Goal: Information Seeking & Learning: Find contact information

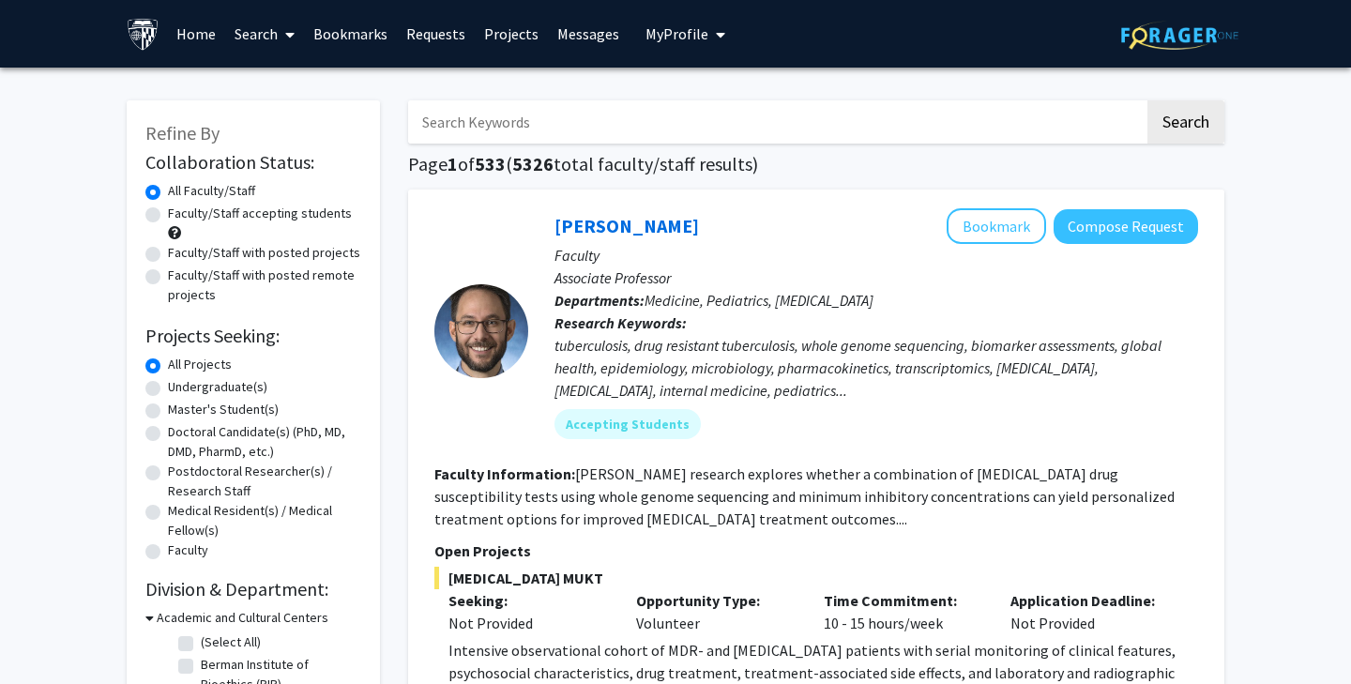
click at [227, 390] on label "Undergraduate(s)" at bounding box center [217, 387] width 99 height 20
click at [180, 389] on input "Undergraduate(s)" at bounding box center [174, 383] width 12 height 12
radio input "true"
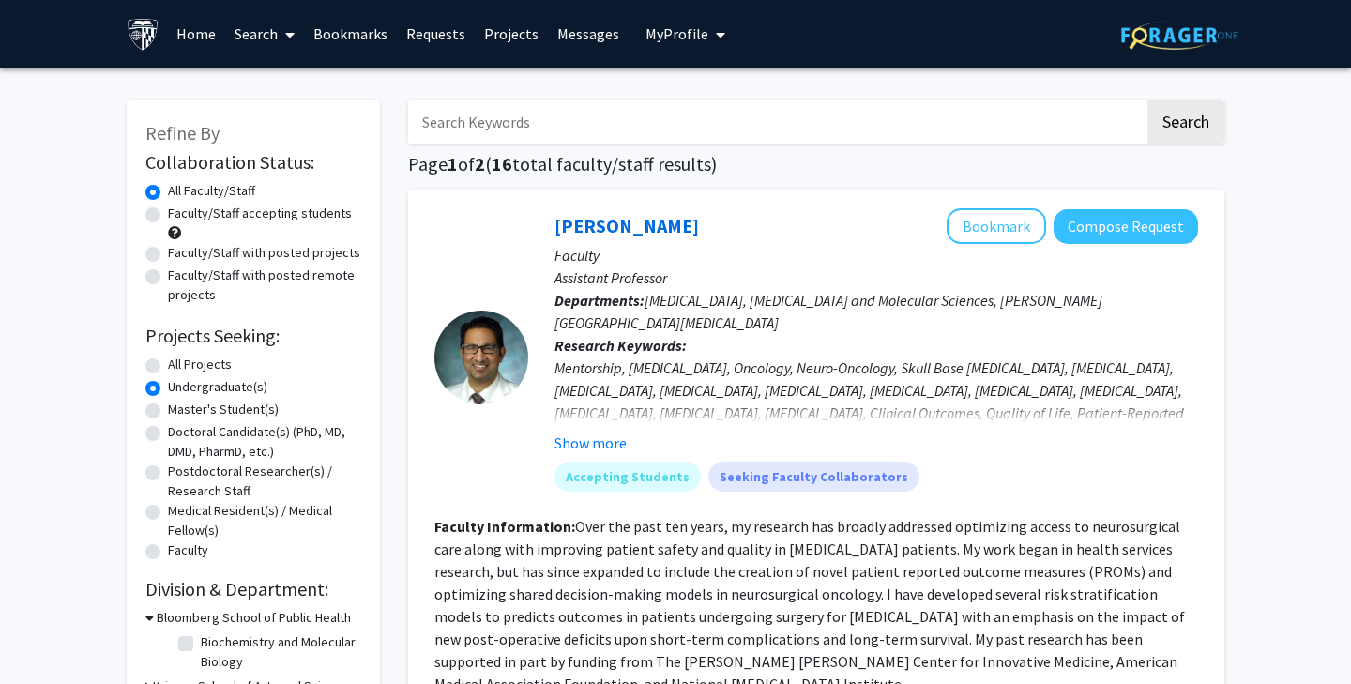
click at [675, 115] on input "Search Keywords" at bounding box center [776, 121] width 736 height 43
click at [261, 214] on label "Faculty/Staff accepting students" at bounding box center [260, 214] width 184 height 20
click at [180, 214] on input "Faculty/Staff accepting students" at bounding box center [174, 210] width 12 height 12
radio input "true"
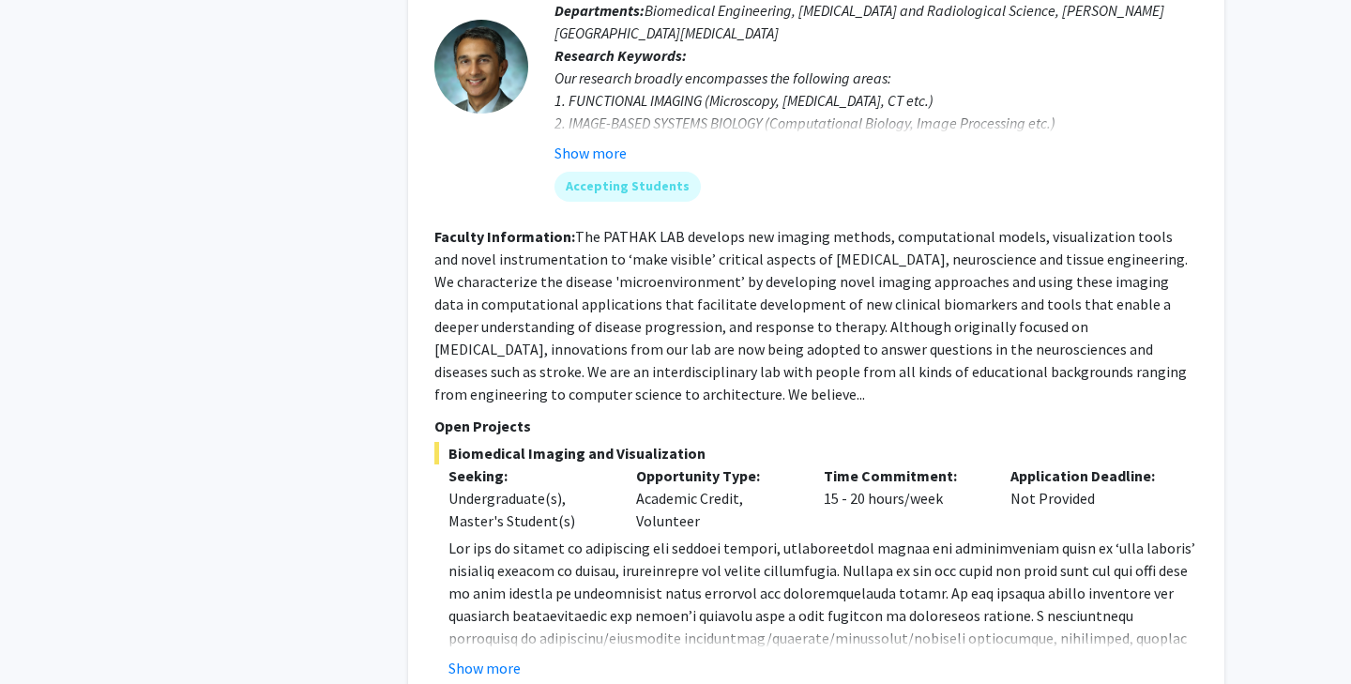
scroll to position [8298, 0]
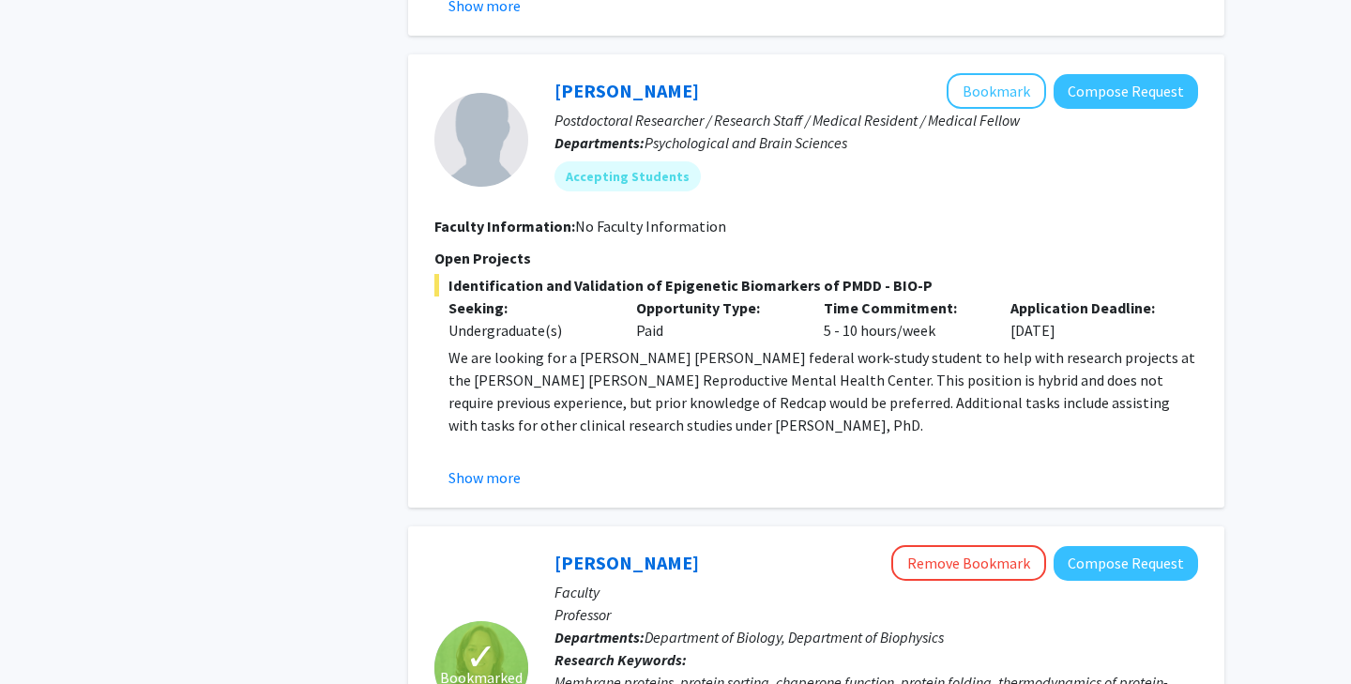
scroll to position [3034, 0]
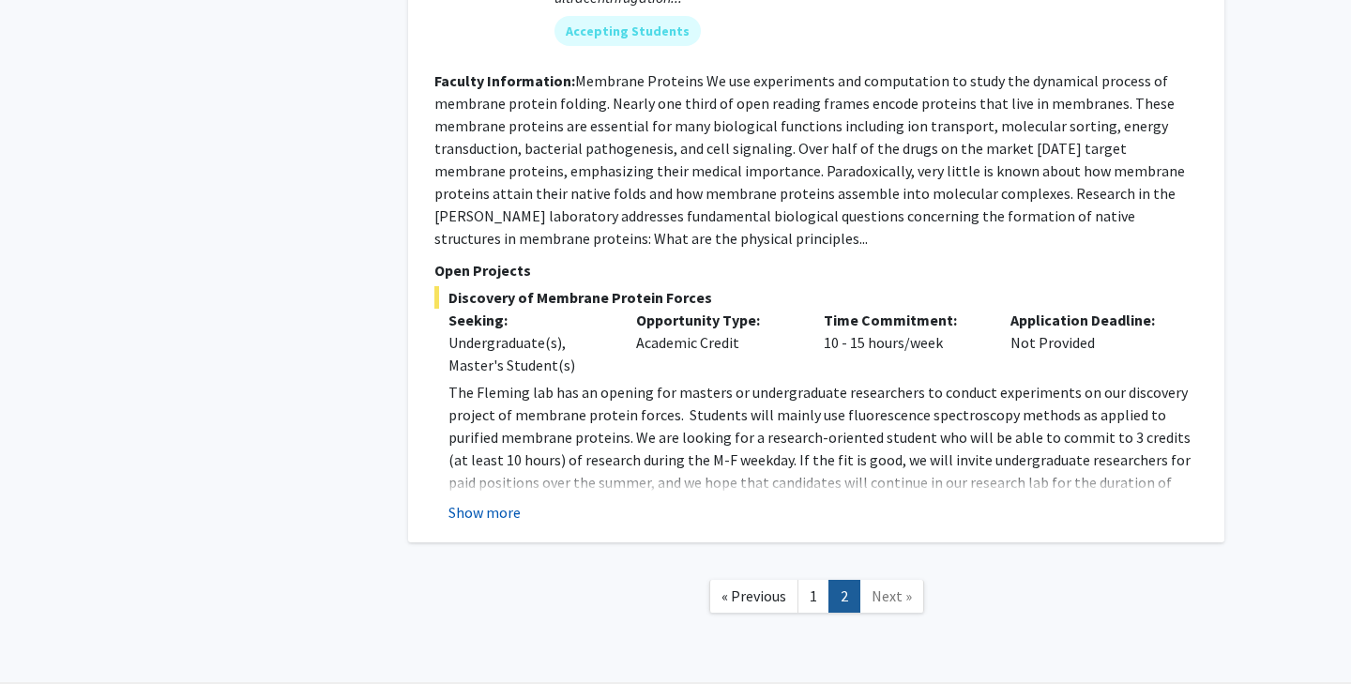
click at [477, 501] on button "Show more" at bounding box center [484, 512] width 72 height 23
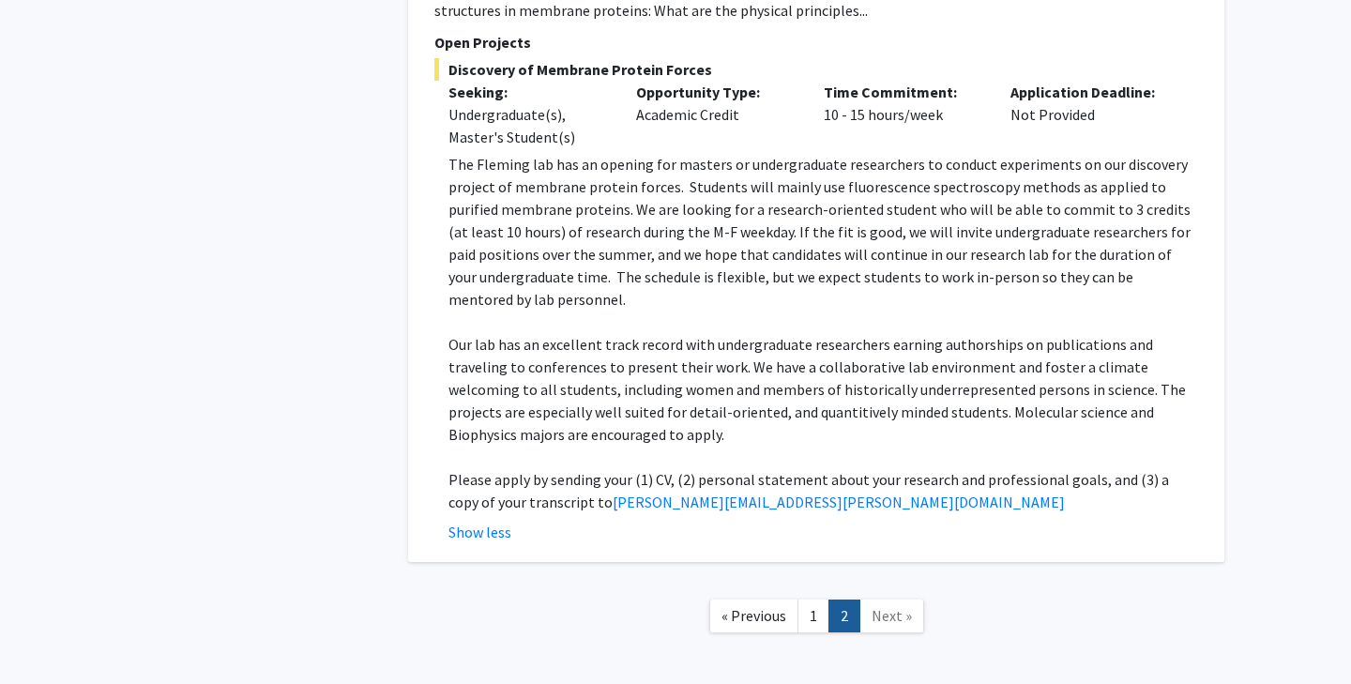
scroll to position [3976, 0]
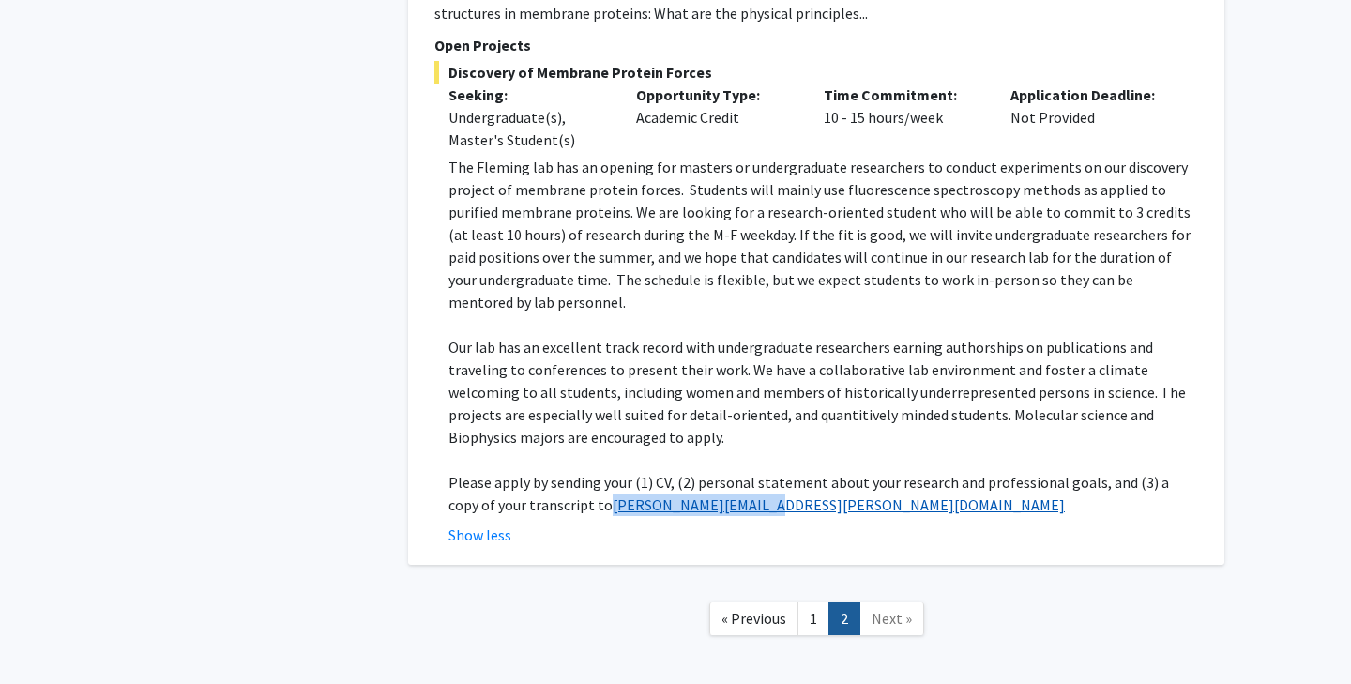
drag, startPoint x: 738, startPoint y: 417, endPoint x: 559, endPoint y: 422, distance: 179.2
click at [559, 471] on p "Please apply by sending your (1) CV, (2) personal statement about your research…" at bounding box center [823, 493] width 750 height 45
copy link "[PERSON_NAME][EMAIL_ADDRESS][PERSON_NAME][DOMAIN_NAME]"
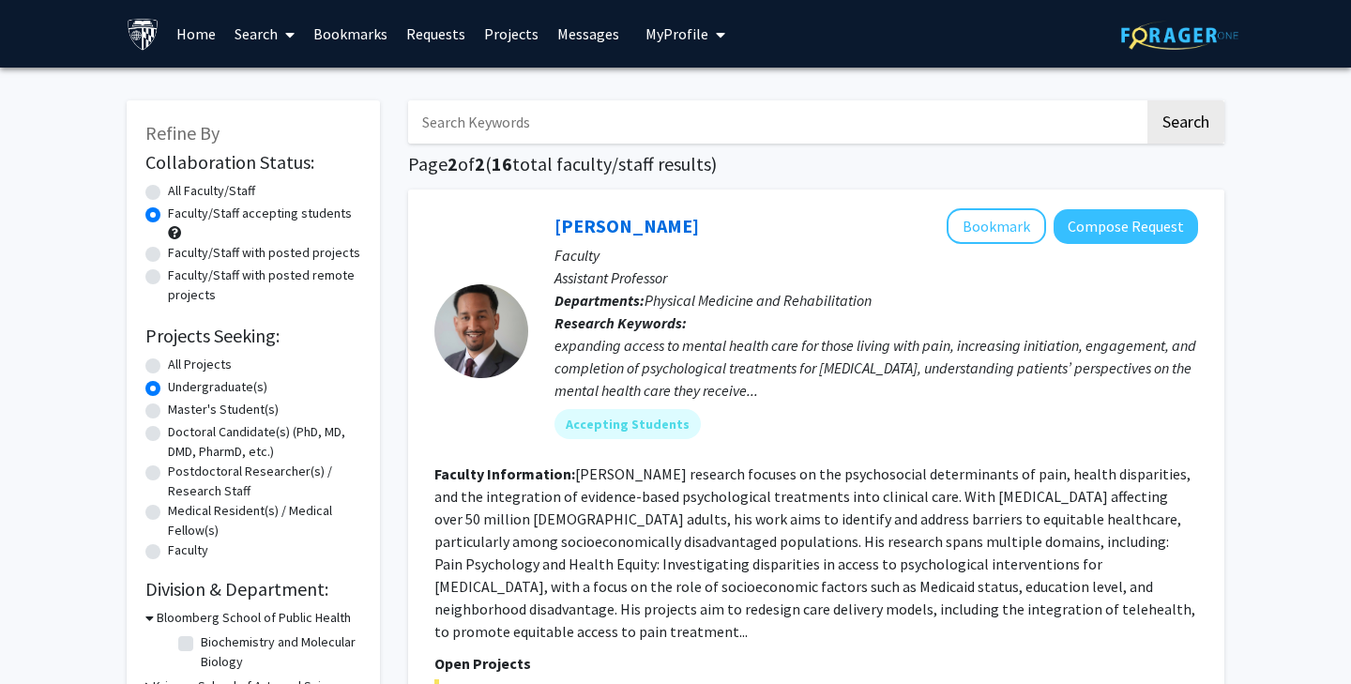
scroll to position [0, 0]
click at [521, 129] on input "Search Keywords" at bounding box center [776, 121] width 736 height 43
click at [243, 275] on label "Faculty/Staff with posted remote projects" at bounding box center [264, 284] width 193 height 39
click at [180, 275] on input "Faculty/Staff with posted remote projects" at bounding box center [174, 271] width 12 height 12
radio input "true"
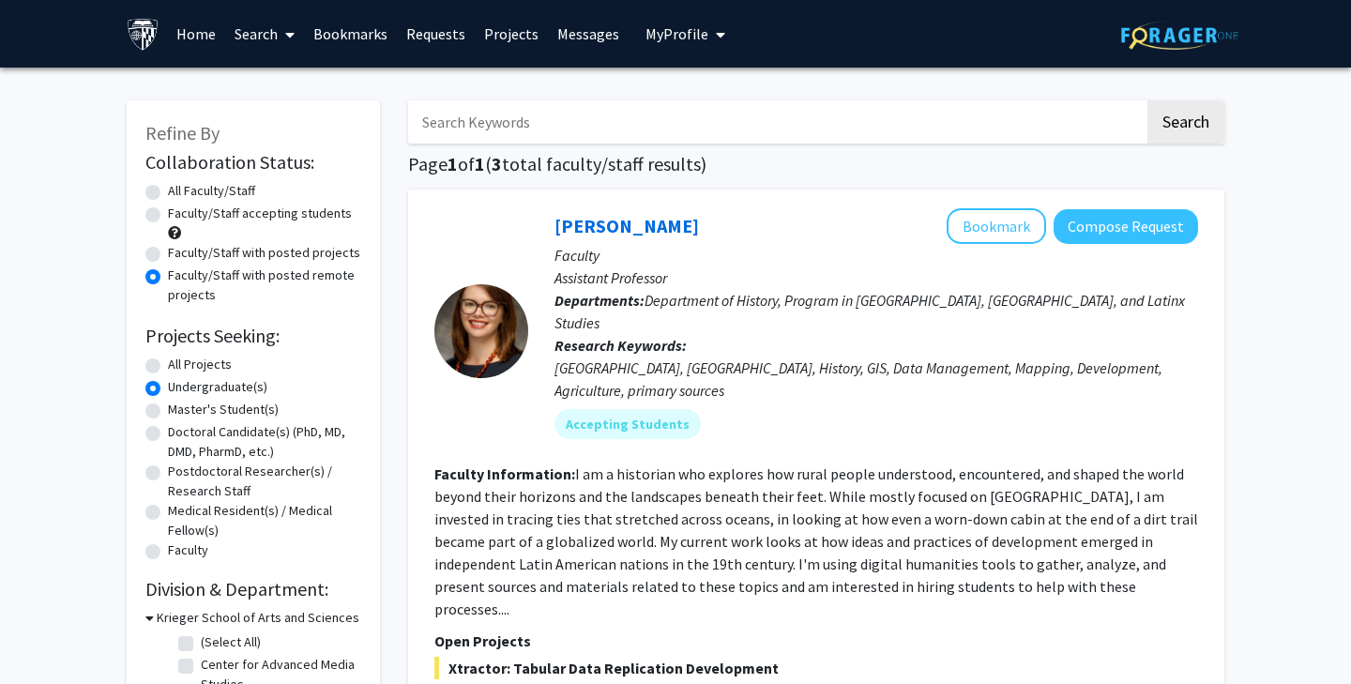
click at [245, 262] on label "Faculty/Staff with posted projects" at bounding box center [264, 253] width 192 height 20
click at [180, 255] on input "Faculty/Staff with posted projects" at bounding box center [174, 249] width 12 height 12
radio input "true"
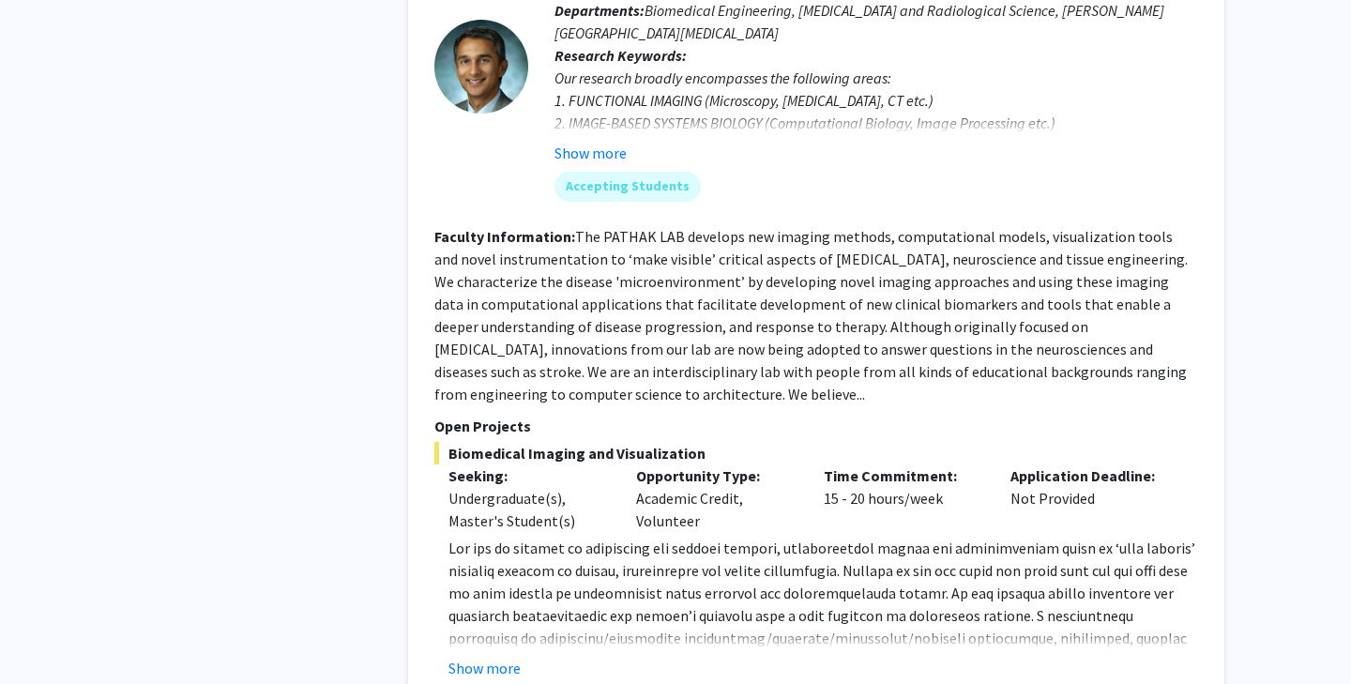
scroll to position [8298, 0]
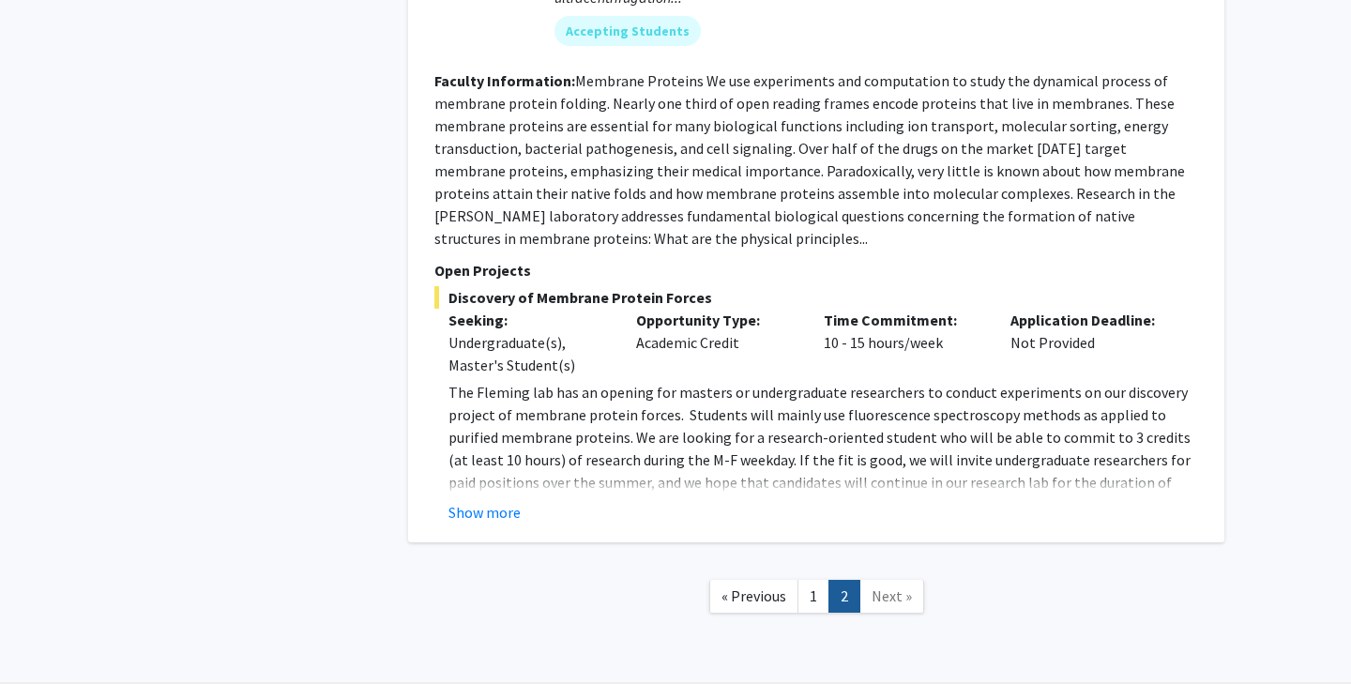
click at [884, 586] on span "Next »" at bounding box center [892, 595] width 40 height 19
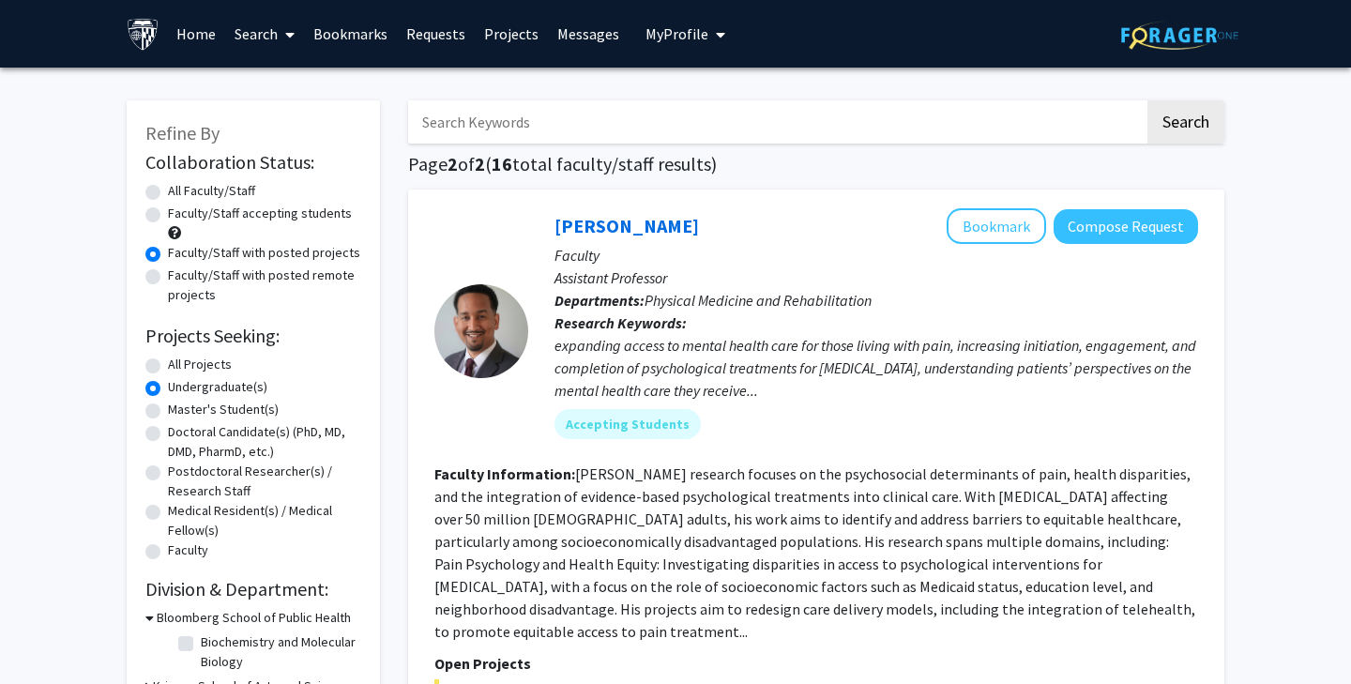
scroll to position [83, 0]
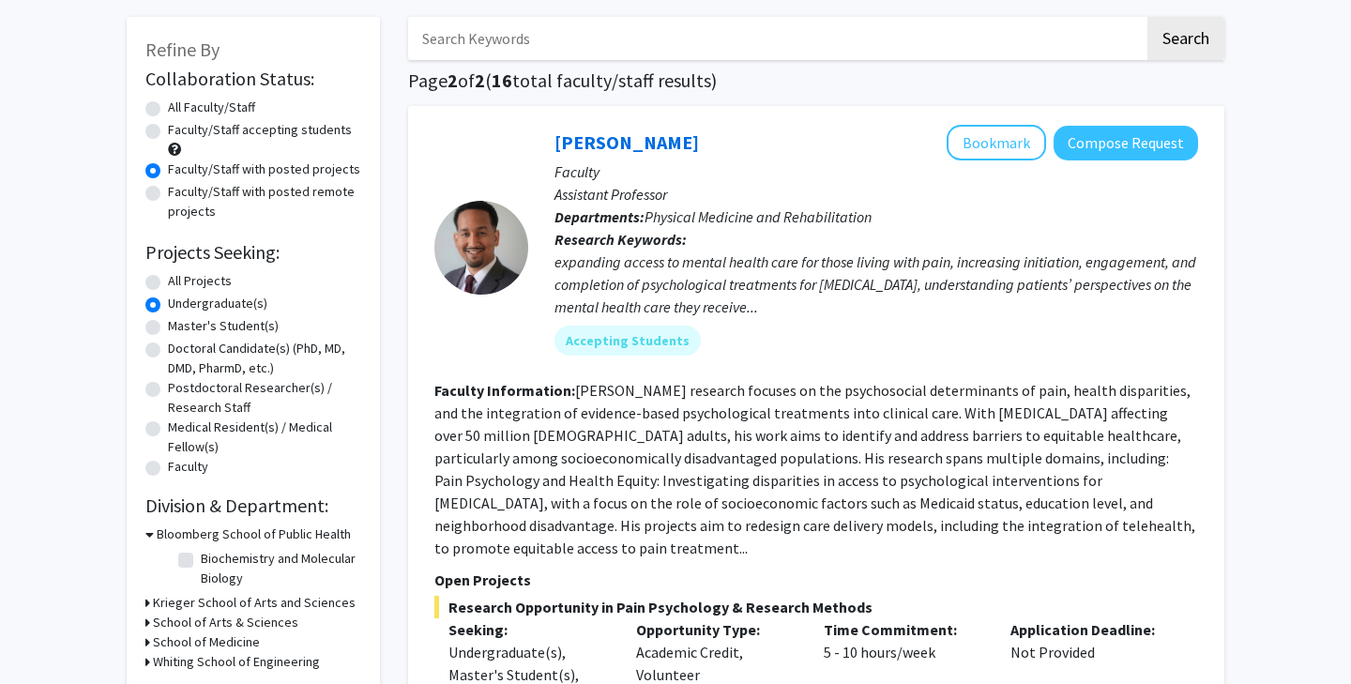
click at [161, 535] on h3 "Bloomberg School of Public Health" at bounding box center [254, 534] width 194 height 20
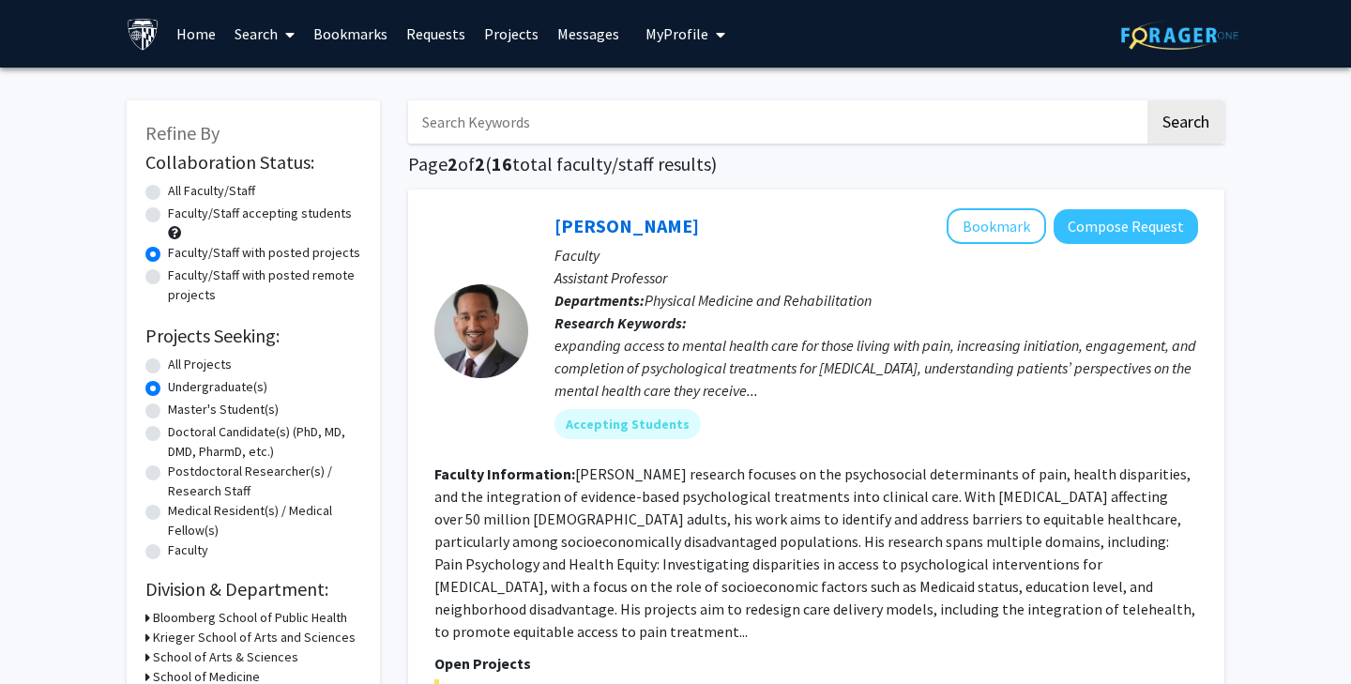
scroll to position [0, 0]
click at [210, 198] on label "All Faculty/Staff" at bounding box center [211, 191] width 87 height 20
click at [180, 193] on input "All Faculty/Staff" at bounding box center [174, 187] width 12 height 12
radio input "true"
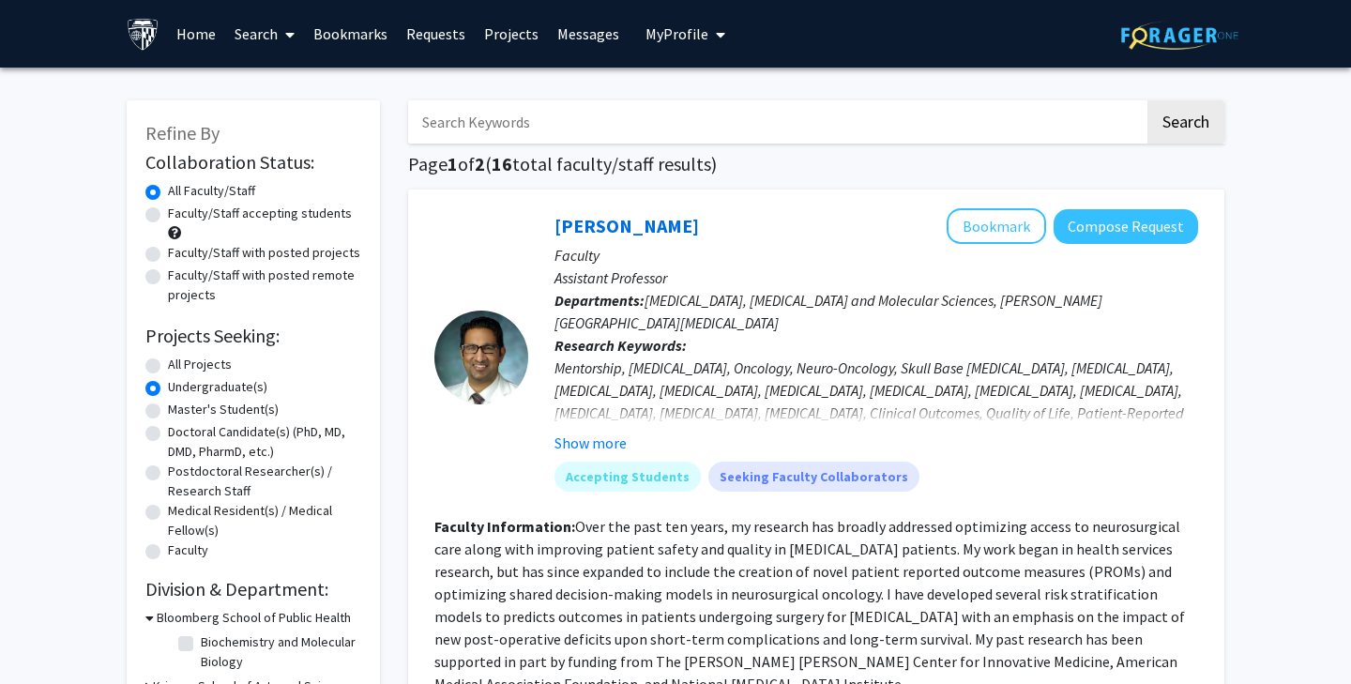
click at [197, 359] on label "All Projects" at bounding box center [200, 365] width 64 height 20
click at [180, 359] on input "All Projects" at bounding box center [174, 361] width 12 height 12
radio input "true"
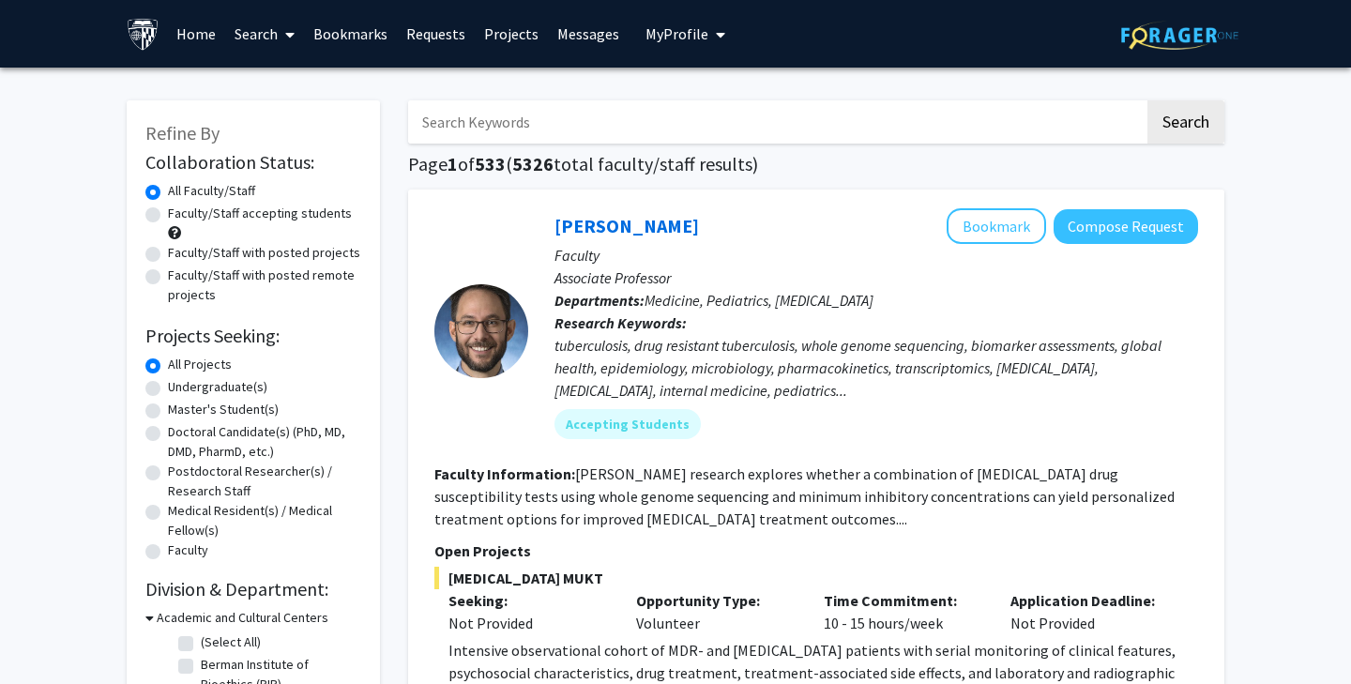
click at [658, 132] on input "Search Keywords" at bounding box center [776, 121] width 736 height 43
type input "derm"
click at [1185, 125] on button "Search" at bounding box center [1185, 121] width 77 height 43
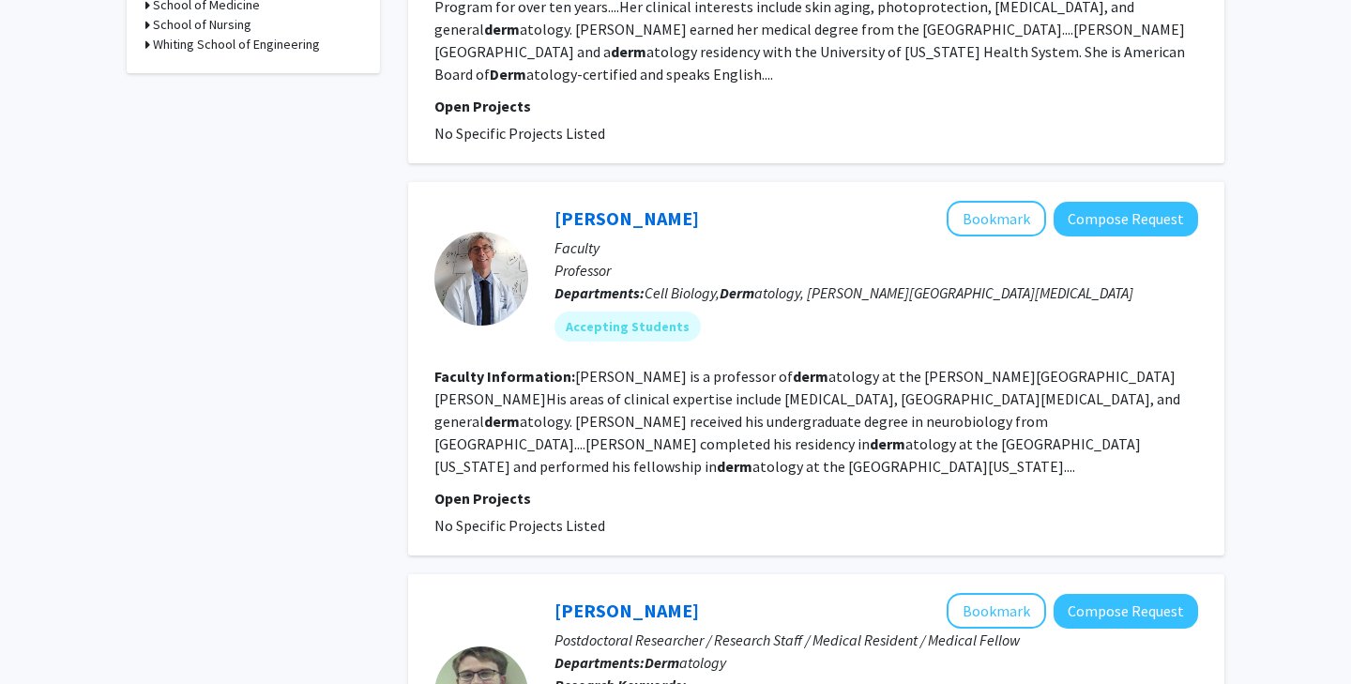
scroll to position [858, 0]
click at [1011, 202] on button "Bookmark" at bounding box center [996, 220] width 99 height 36
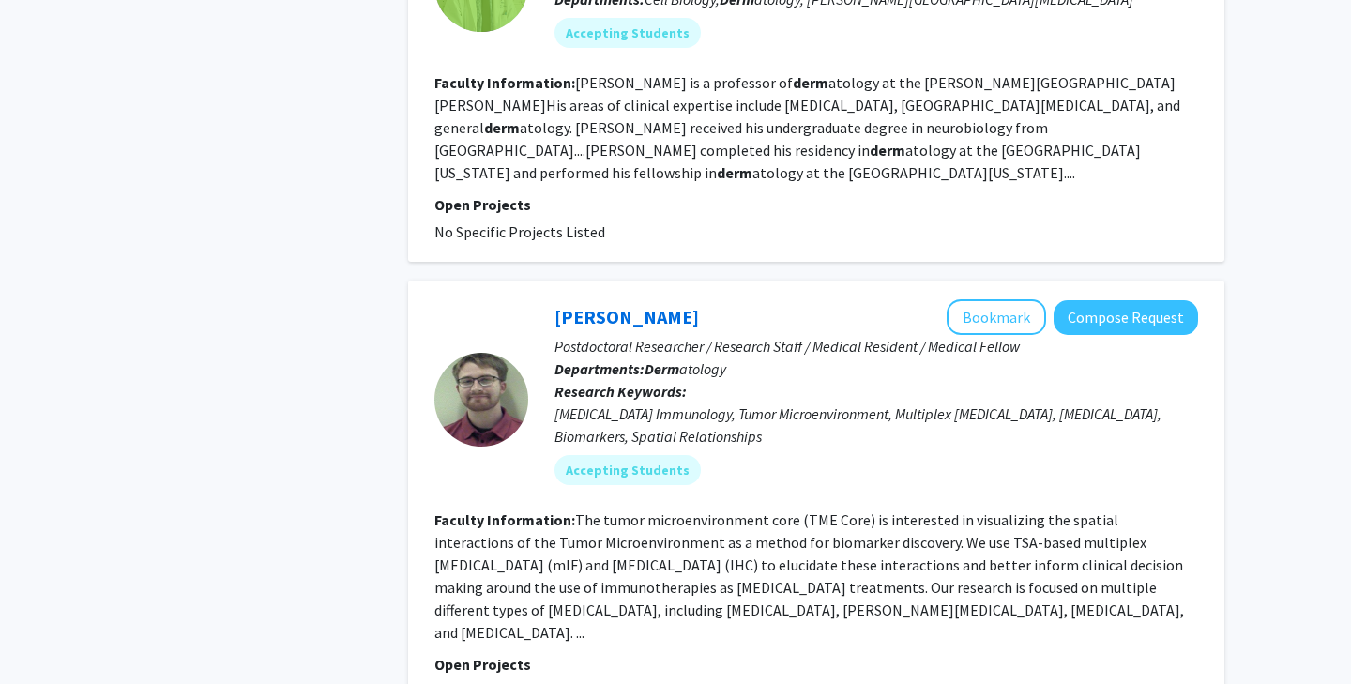
scroll to position [1157, 0]
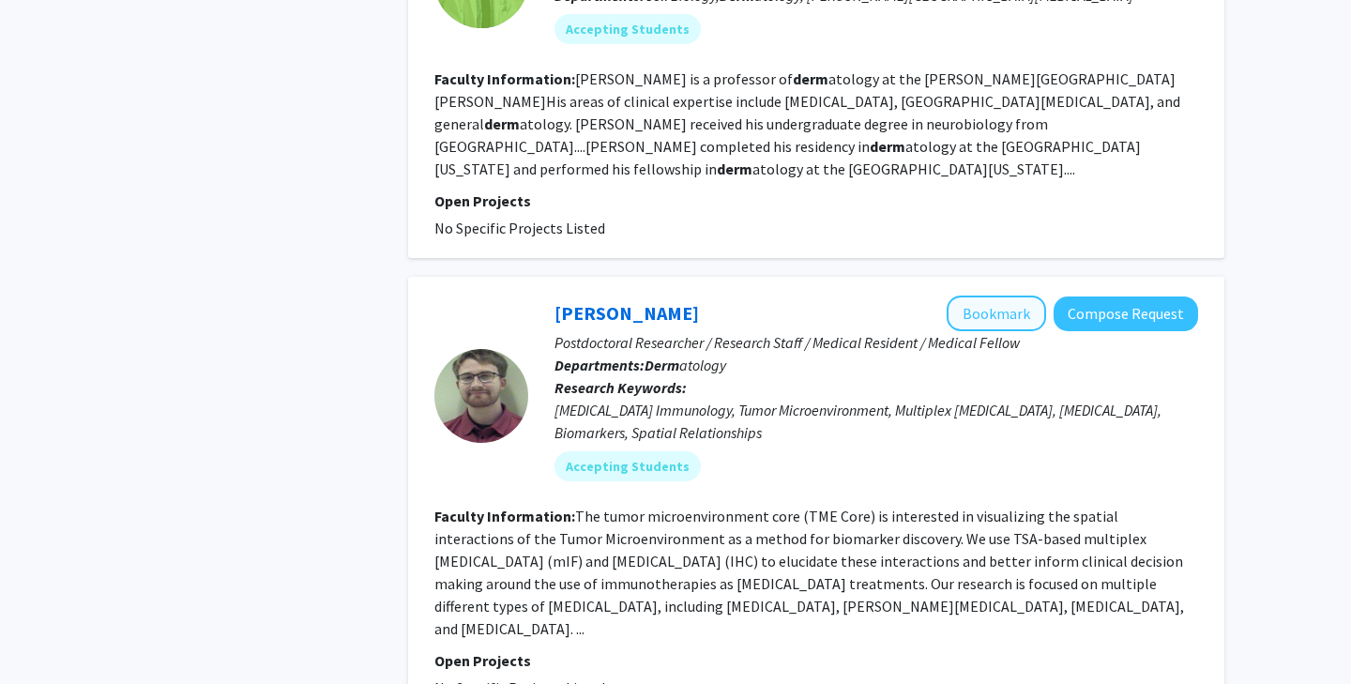
click at [990, 296] on button "Bookmark" at bounding box center [996, 314] width 99 height 36
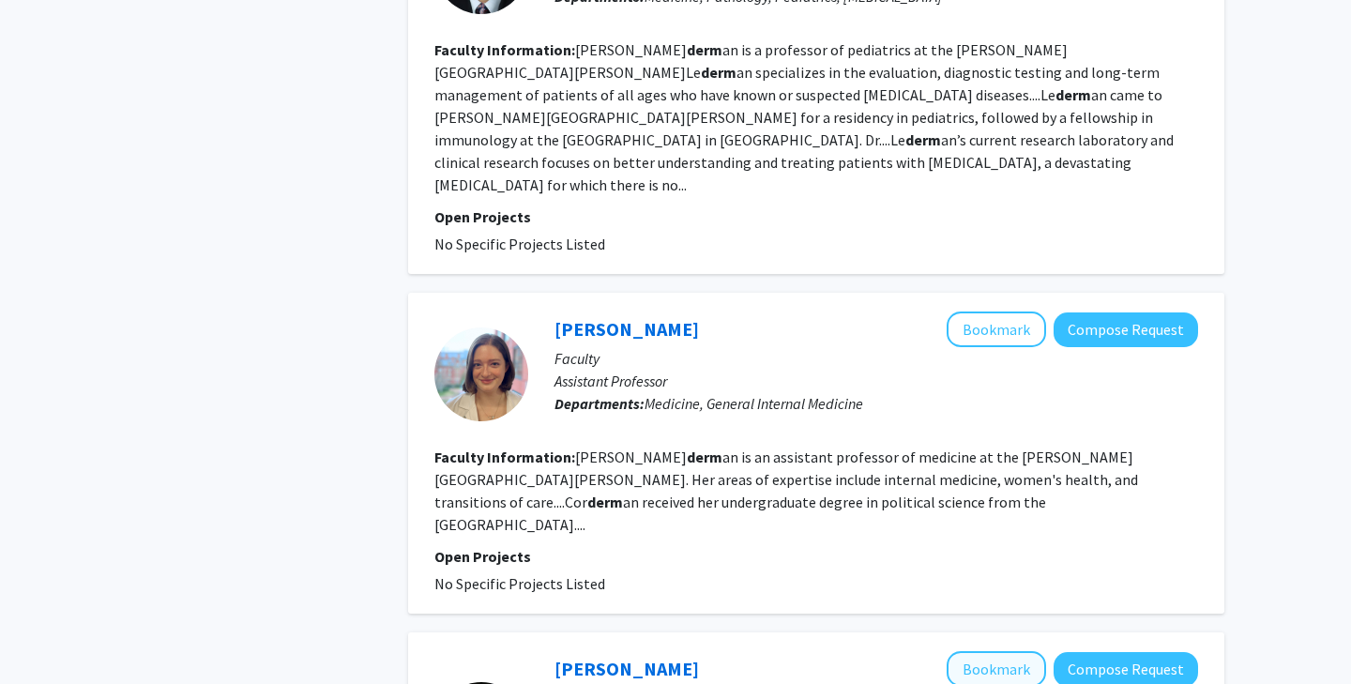
scroll to position [3378, 0]
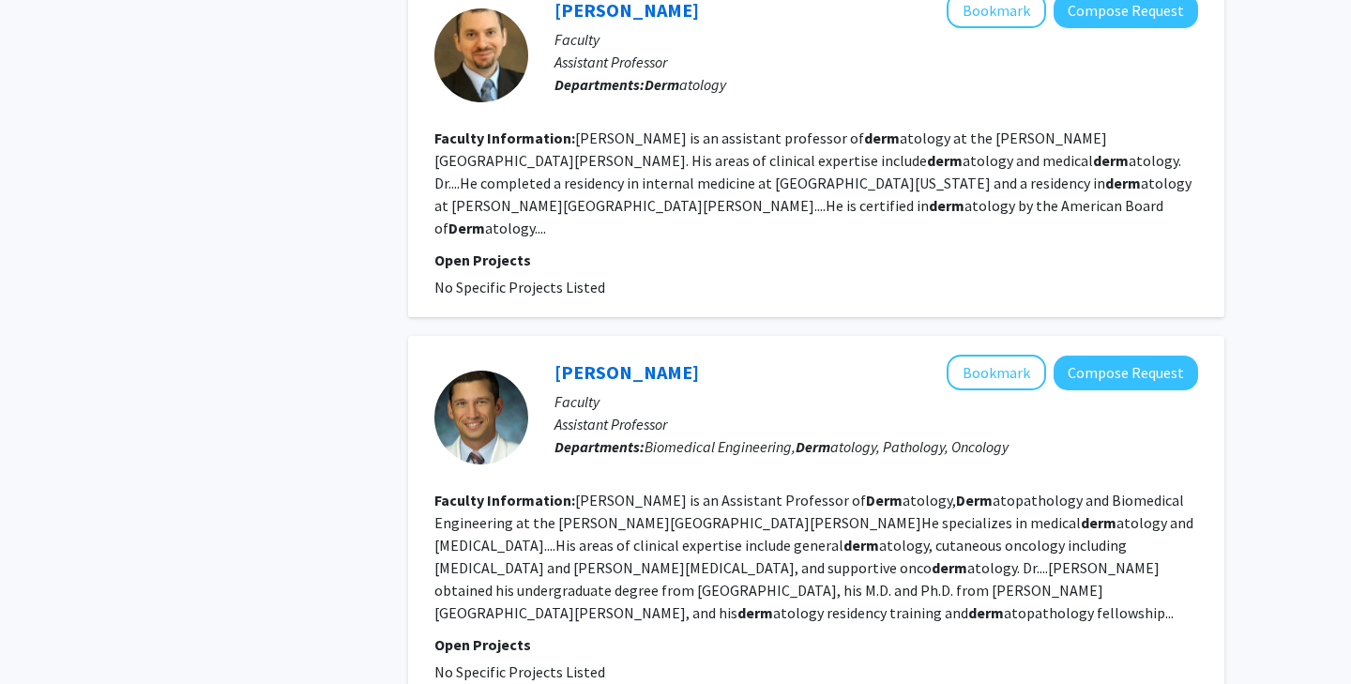
scroll to position [1981, 0]
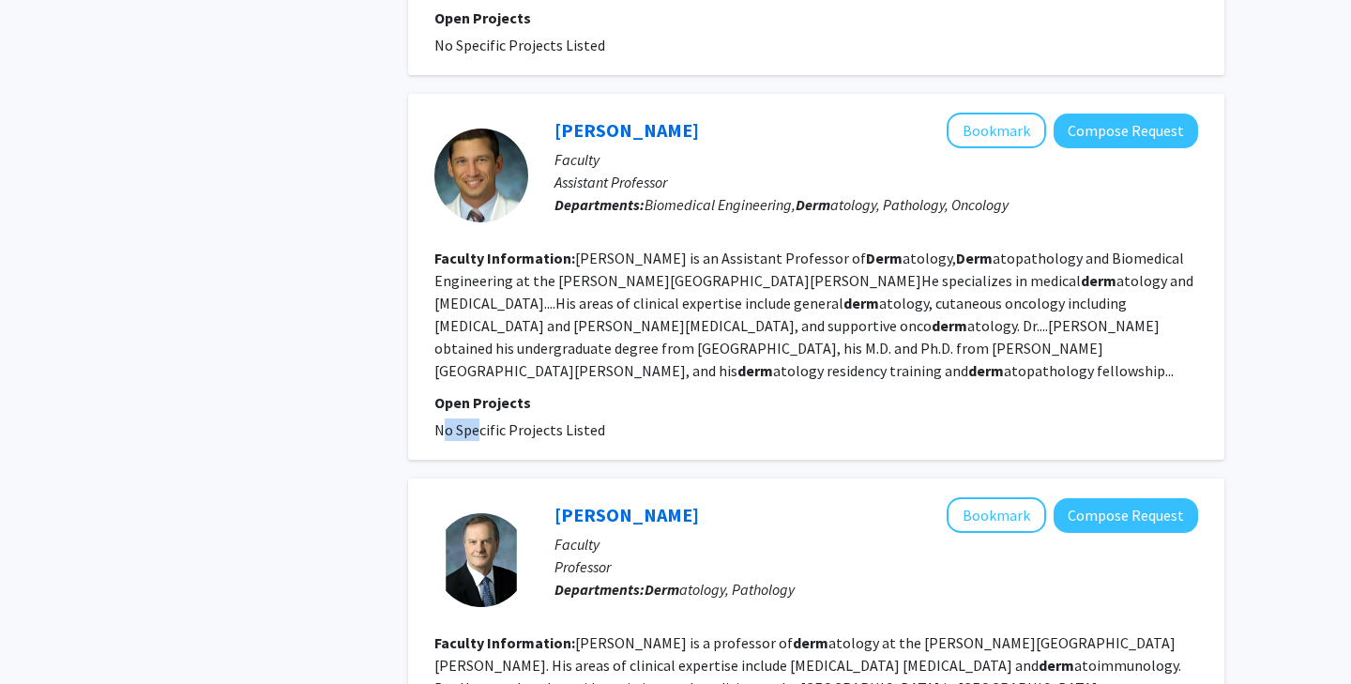
click at [474, 391] on section "Open Projects No Specific Projects Listed" at bounding box center [816, 416] width 764 height 50
click at [513, 391] on p "Open Projects" at bounding box center [816, 402] width 764 height 23
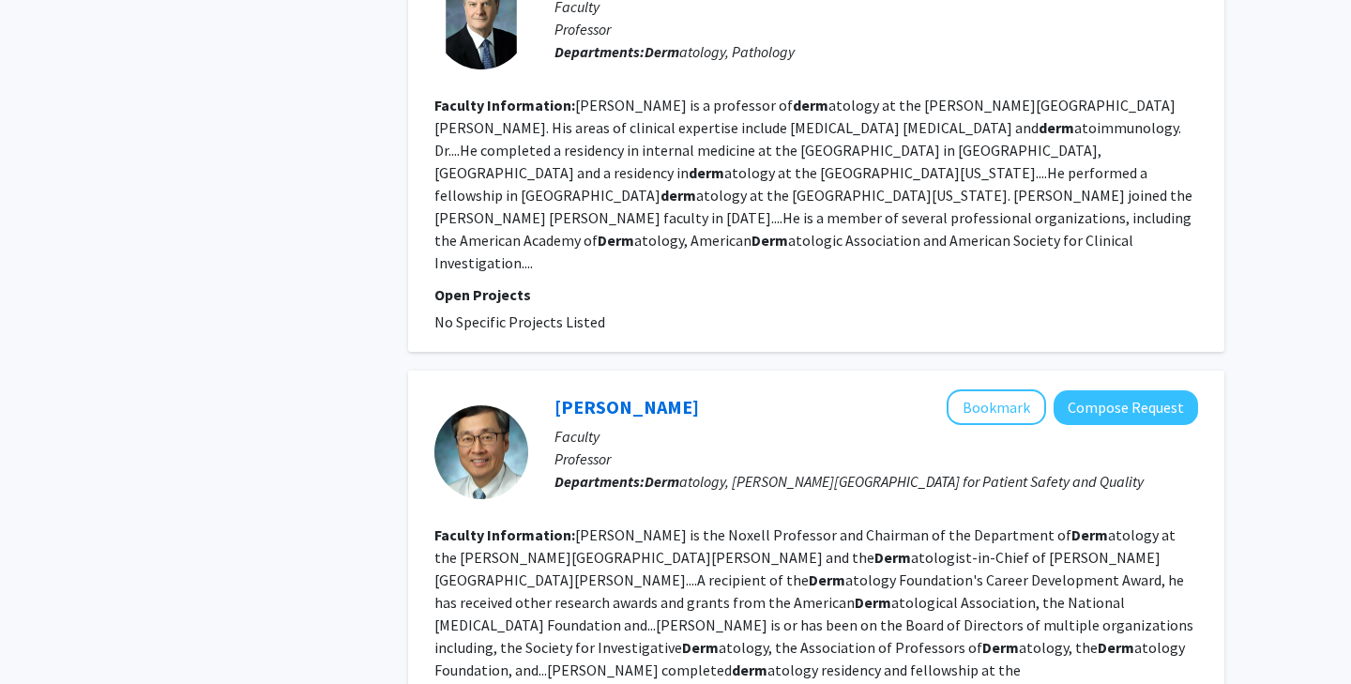
scroll to position [2523, 0]
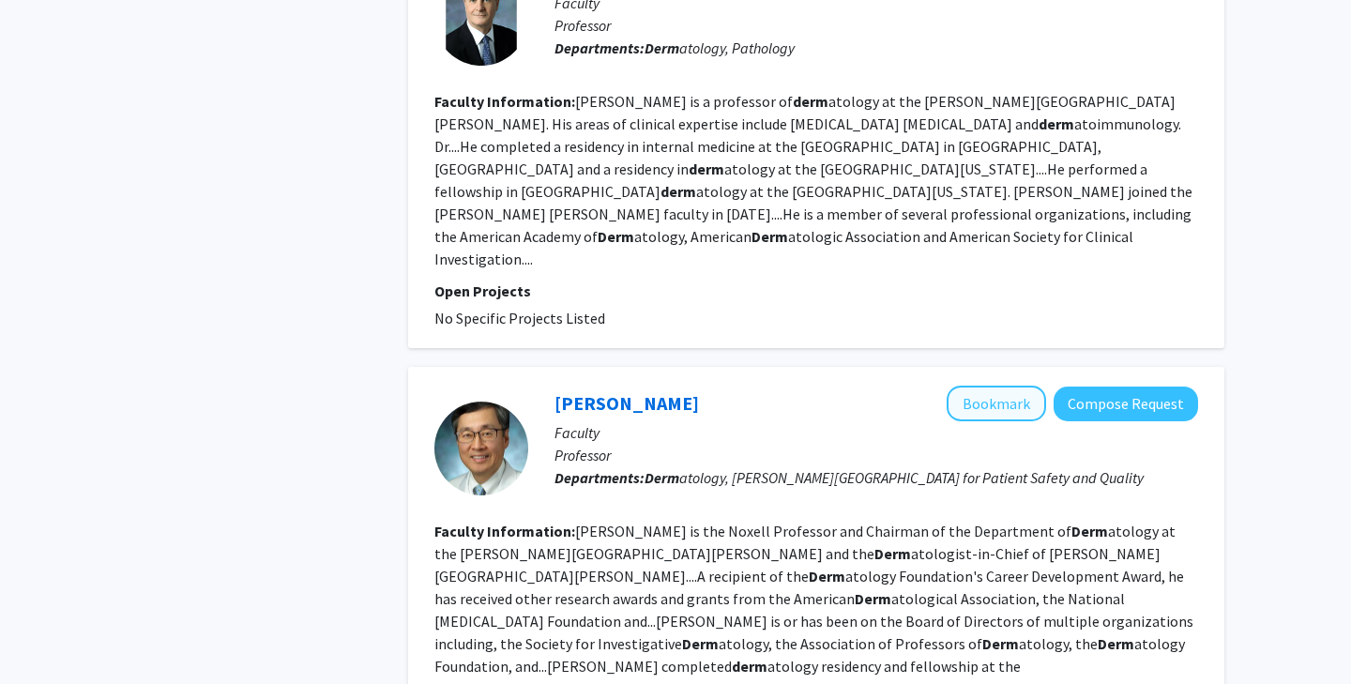
click at [996, 386] on button "Bookmark" at bounding box center [996, 404] width 99 height 36
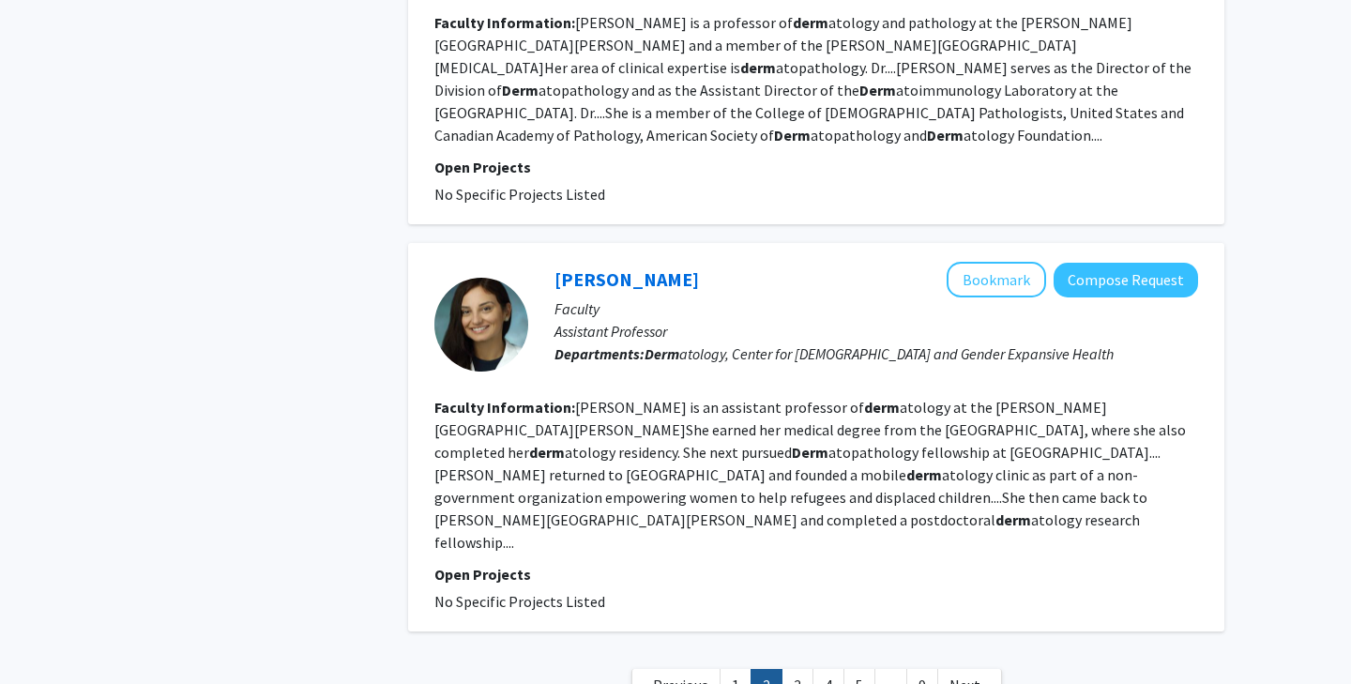
scroll to position [3451, 0]
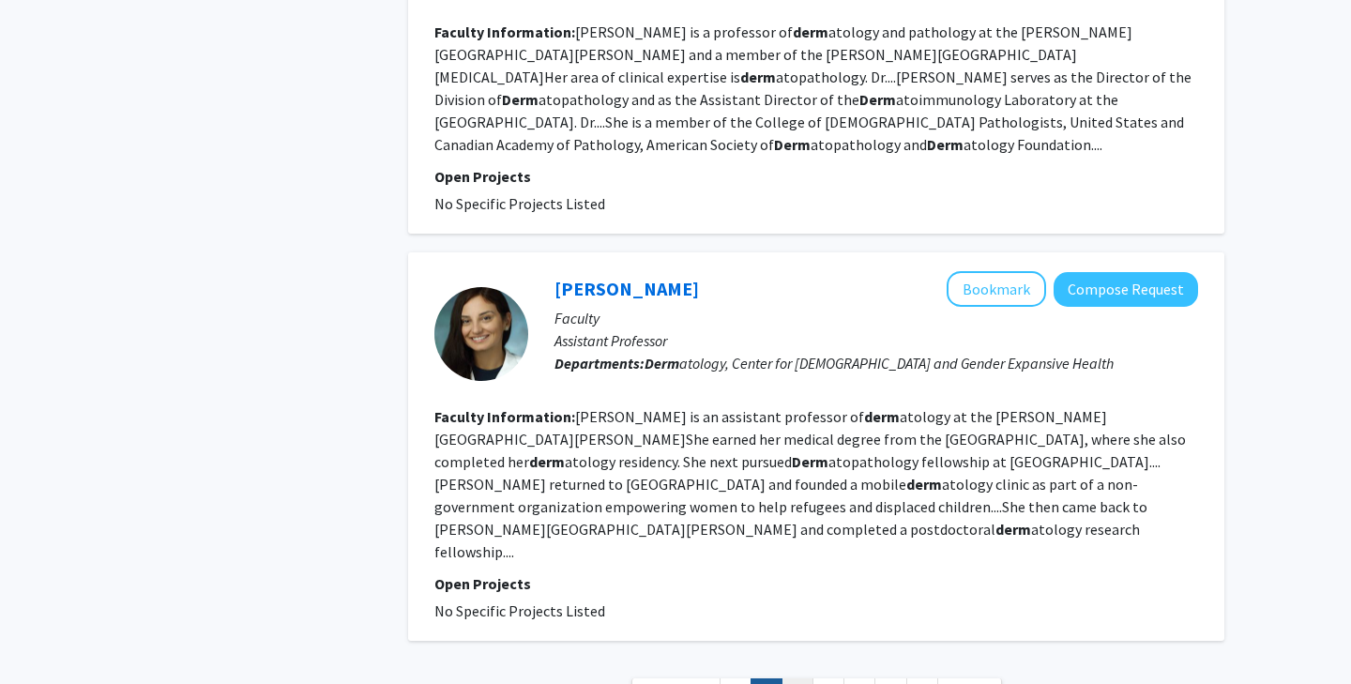
click at [795, 678] on link "3" at bounding box center [797, 694] width 32 height 33
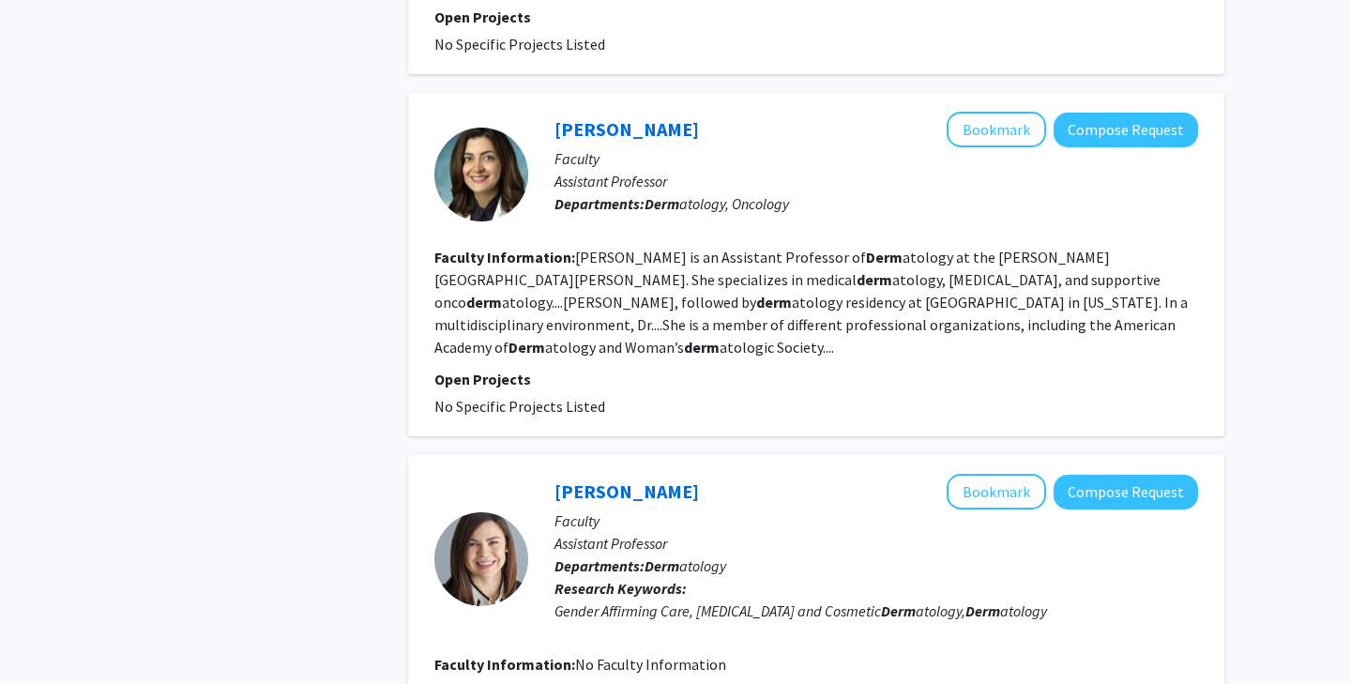
scroll to position [2972, 0]
click at [991, 111] on button "Bookmark" at bounding box center [996, 129] width 99 height 36
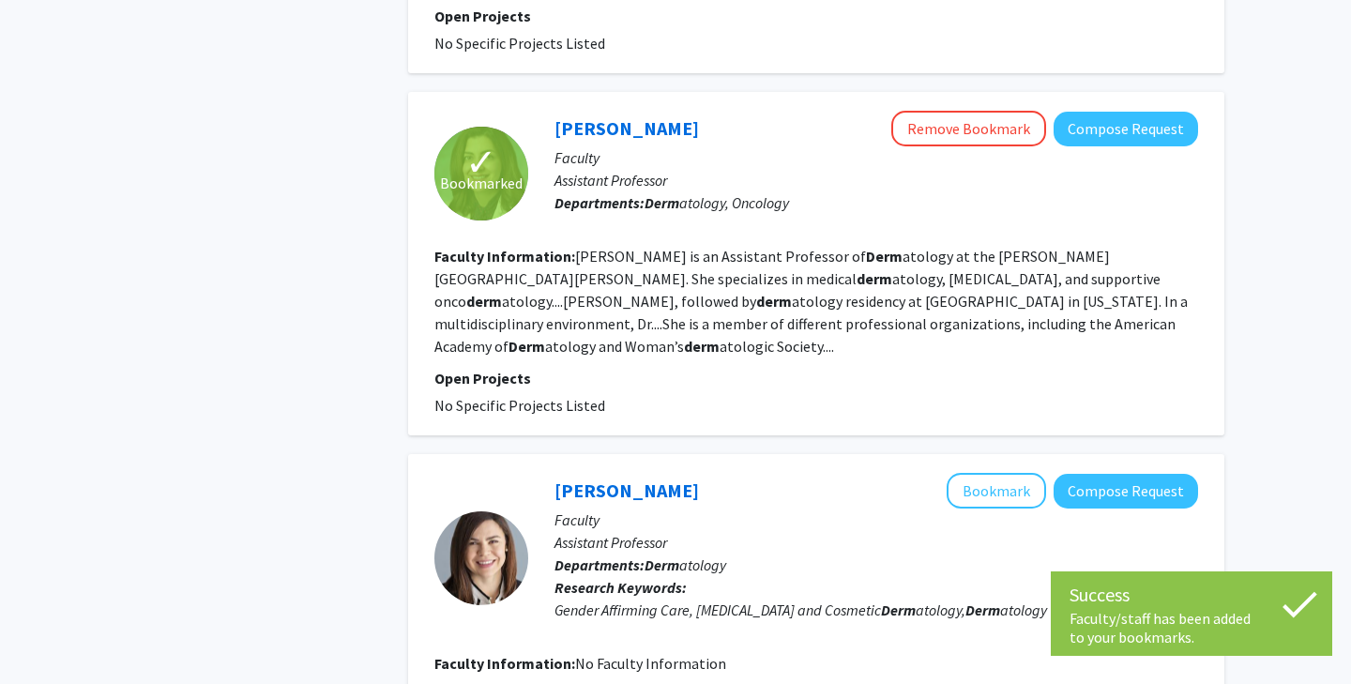
click at [859, 256] on fg-read-more "[PERSON_NAME] is an Assistant Professor of Derm atology at the [PERSON_NAME][GE…" at bounding box center [810, 301] width 753 height 109
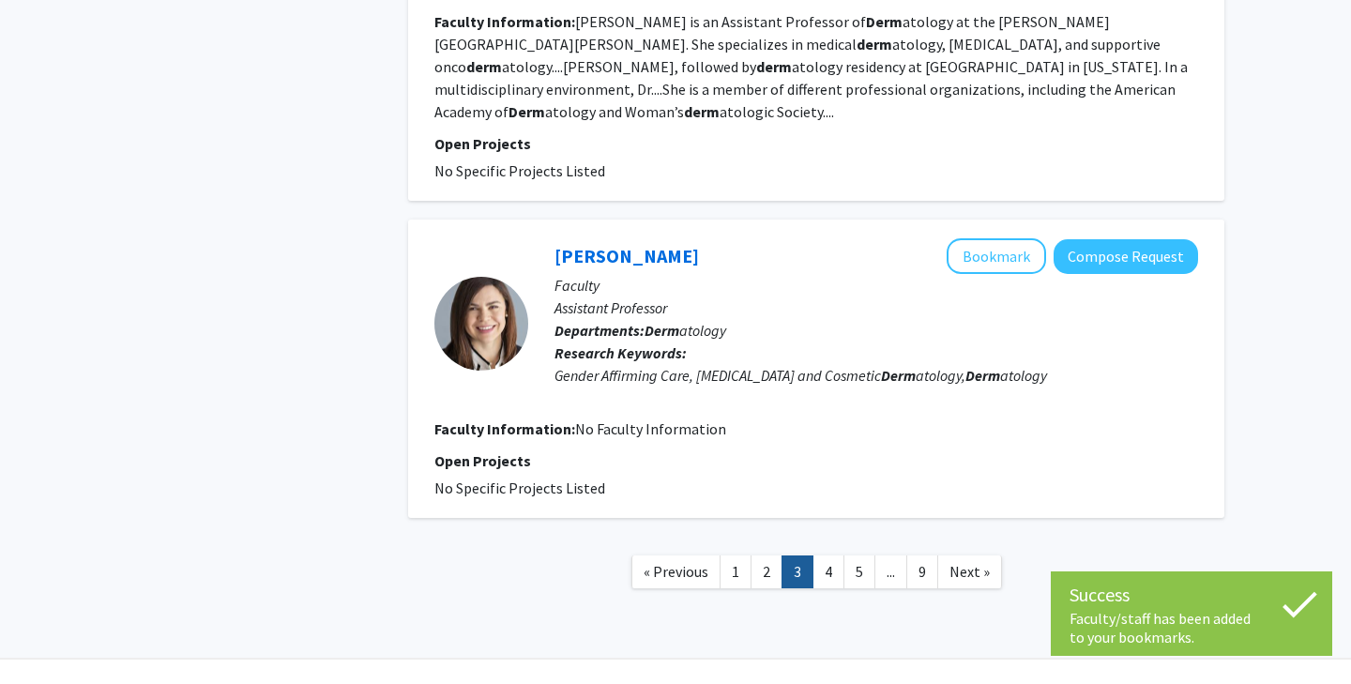
scroll to position [3205, 0]
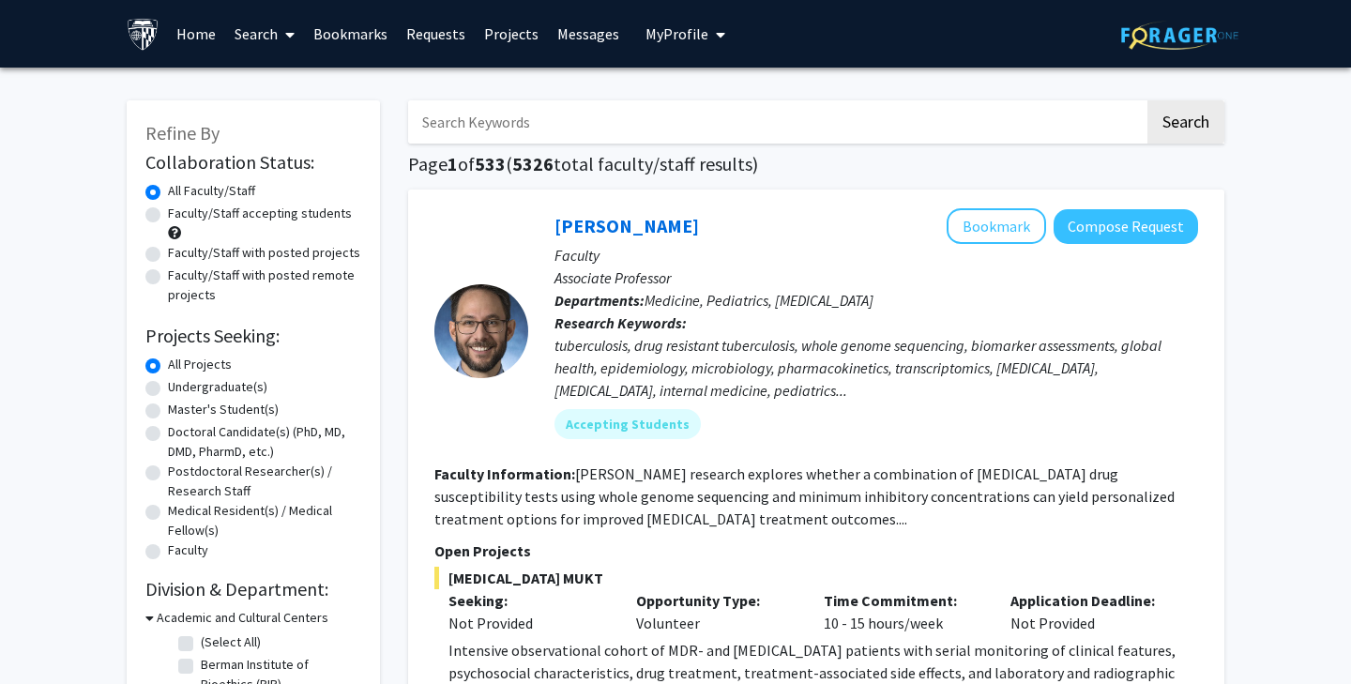
click at [367, 42] on link "Bookmarks" at bounding box center [350, 34] width 93 height 66
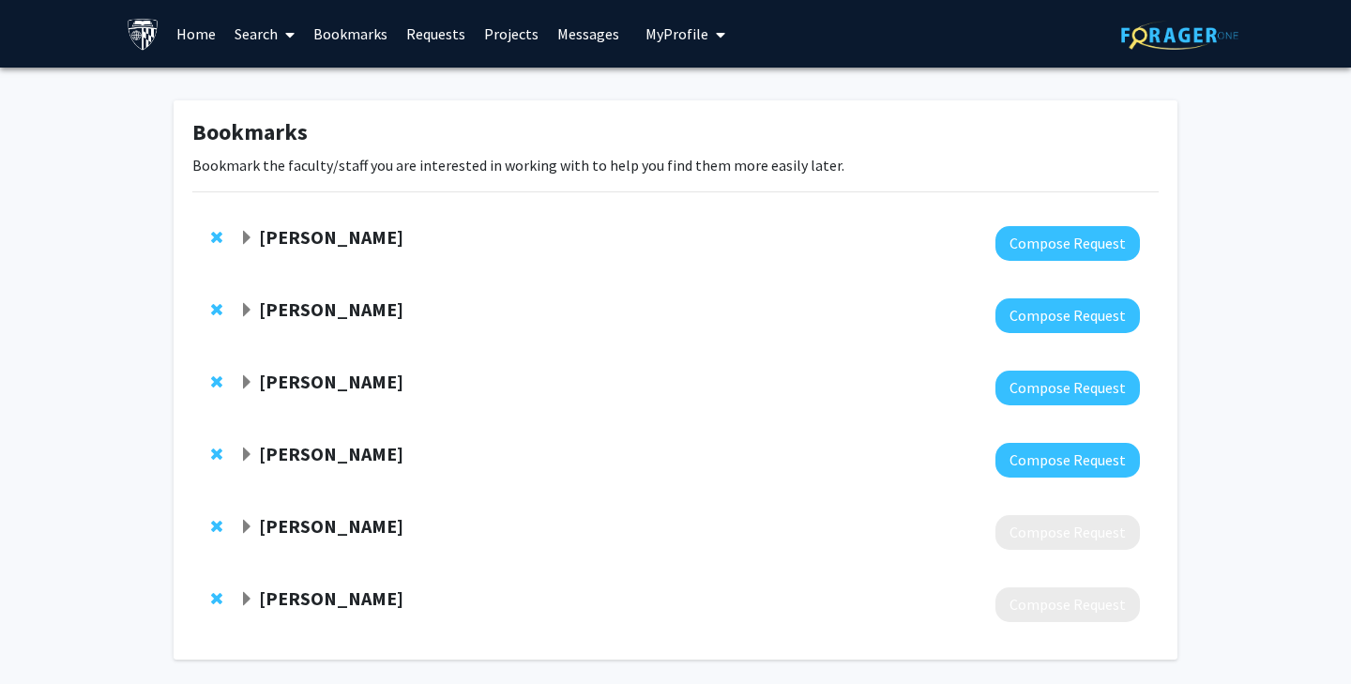
click at [363, 318] on strong "[PERSON_NAME]" at bounding box center [331, 308] width 144 height 23
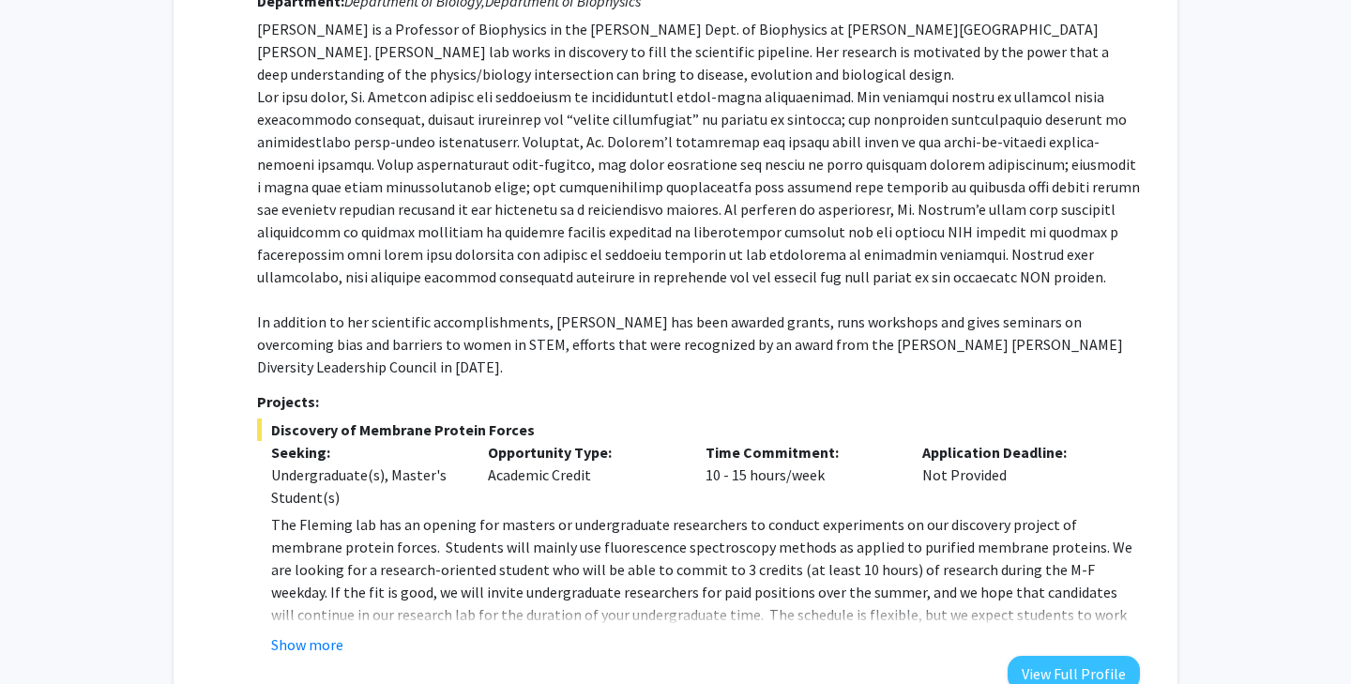
scroll to position [353, 0]
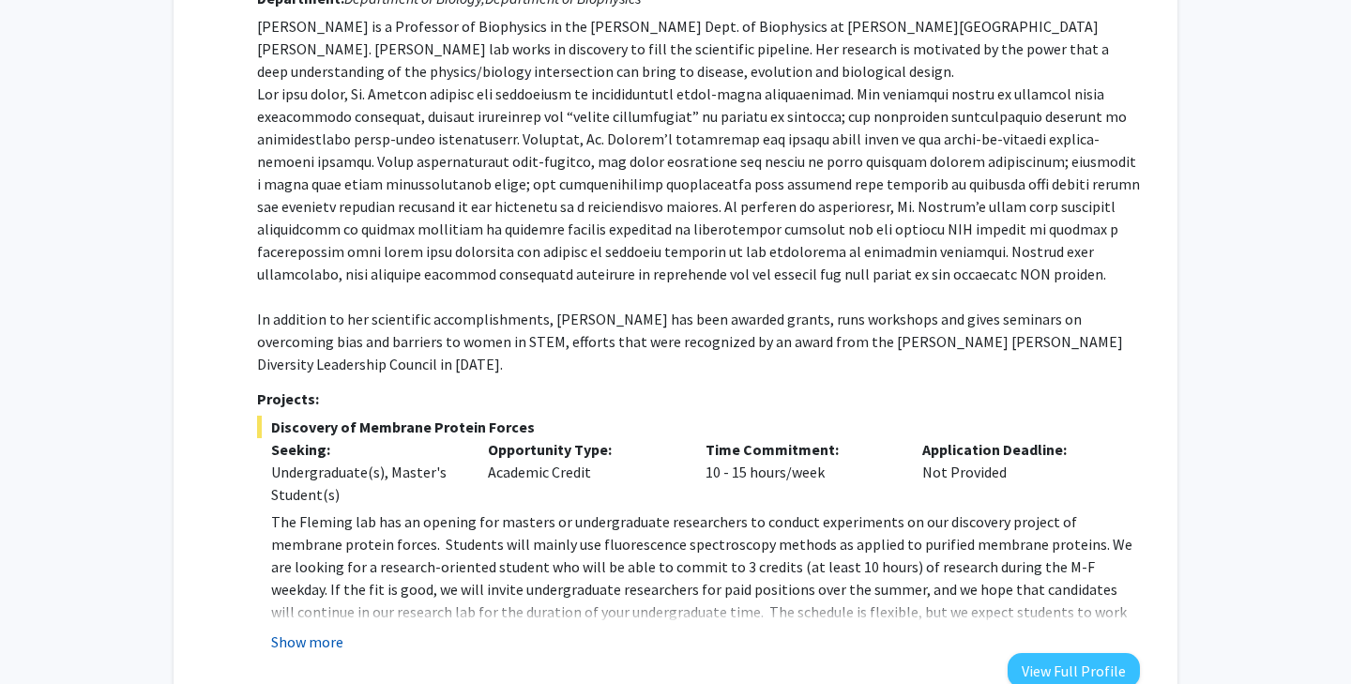
click at [340, 630] on button "Show more" at bounding box center [307, 641] width 72 height 23
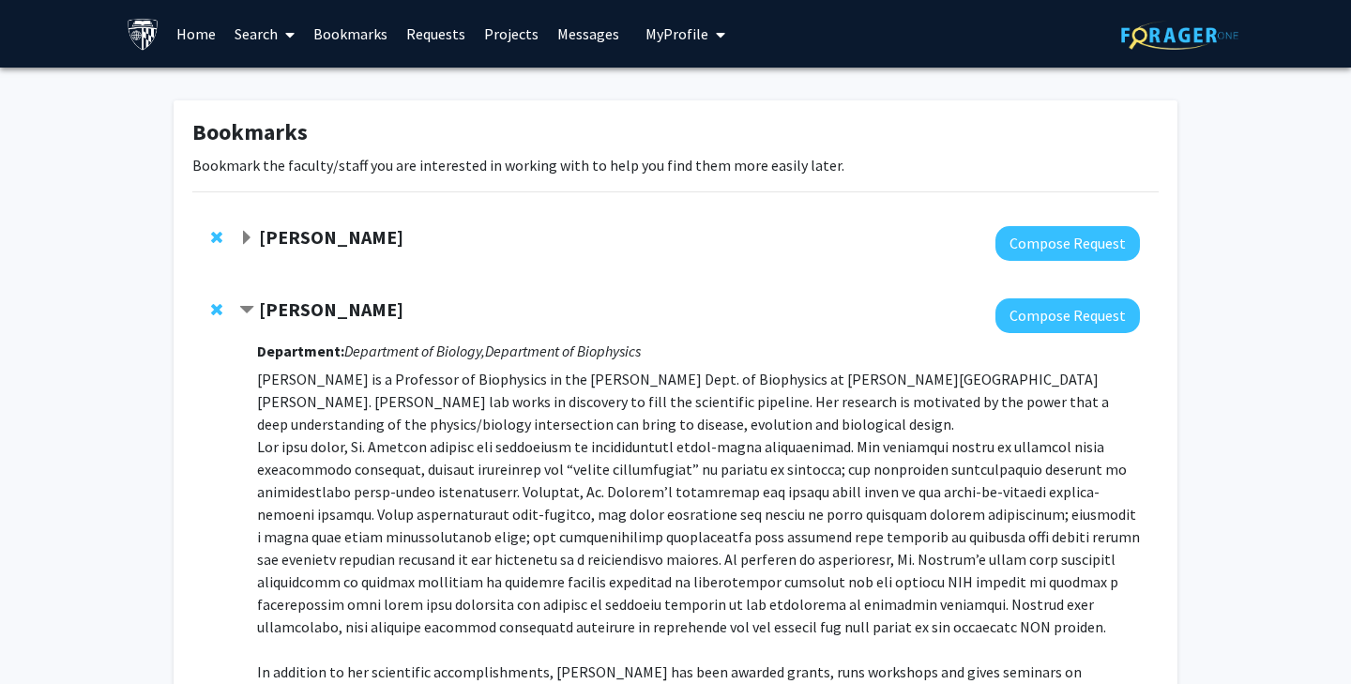
scroll to position [0, 0]
click at [298, 236] on strong "Jun Hua" at bounding box center [331, 236] width 144 height 23
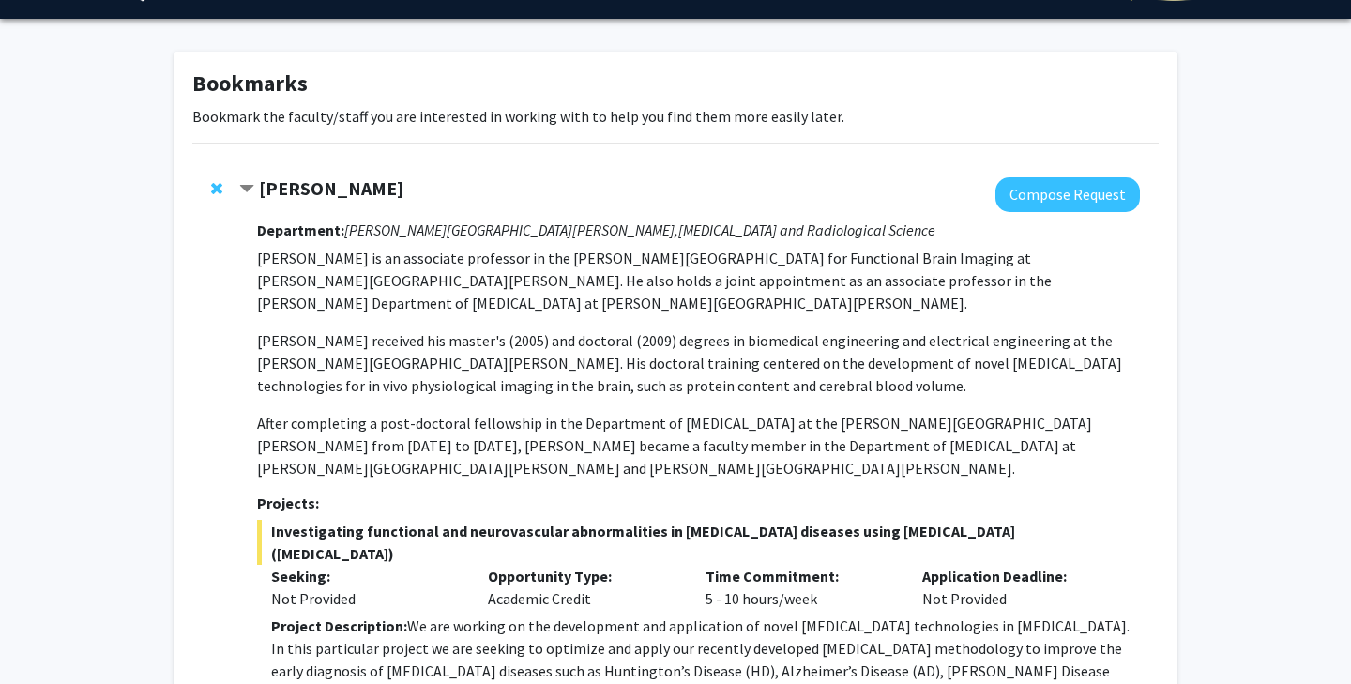
scroll to position [45, 0]
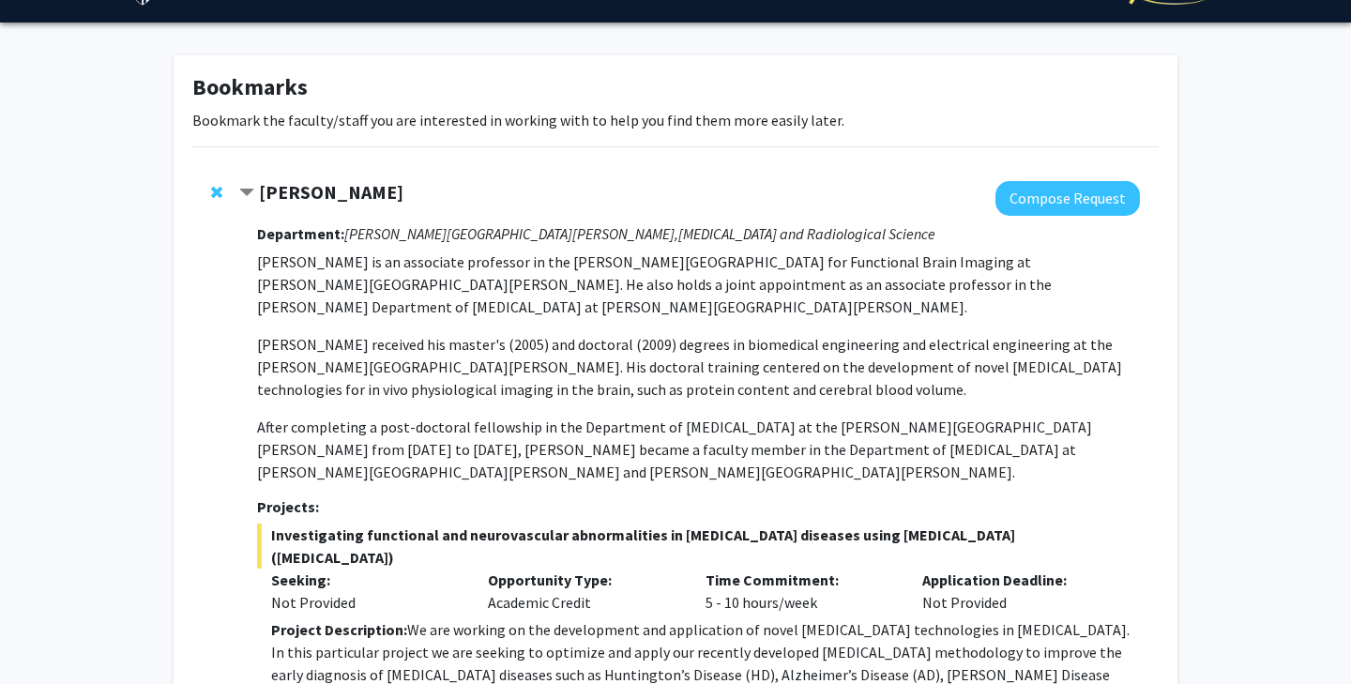
click at [295, 197] on strong "Jun Hua" at bounding box center [331, 191] width 144 height 23
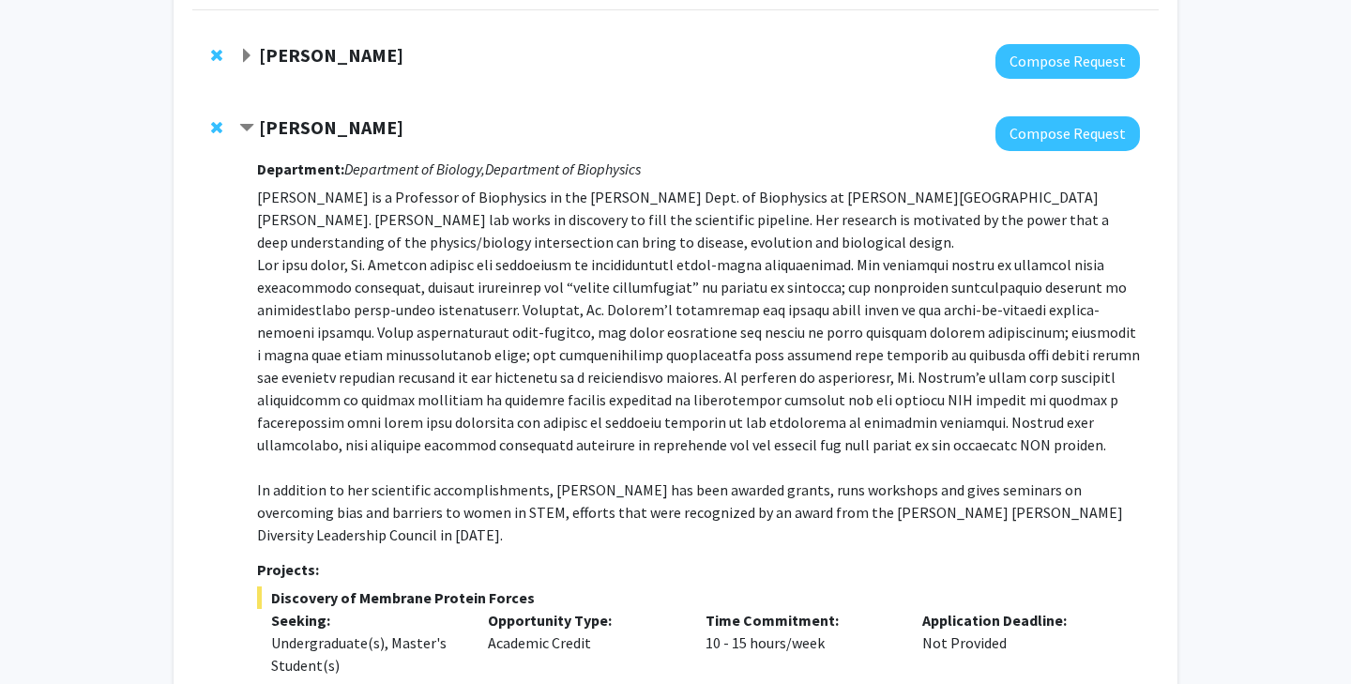
click at [299, 134] on strong "[PERSON_NAME]" at bounding box center [331, 126] width 144 height 23
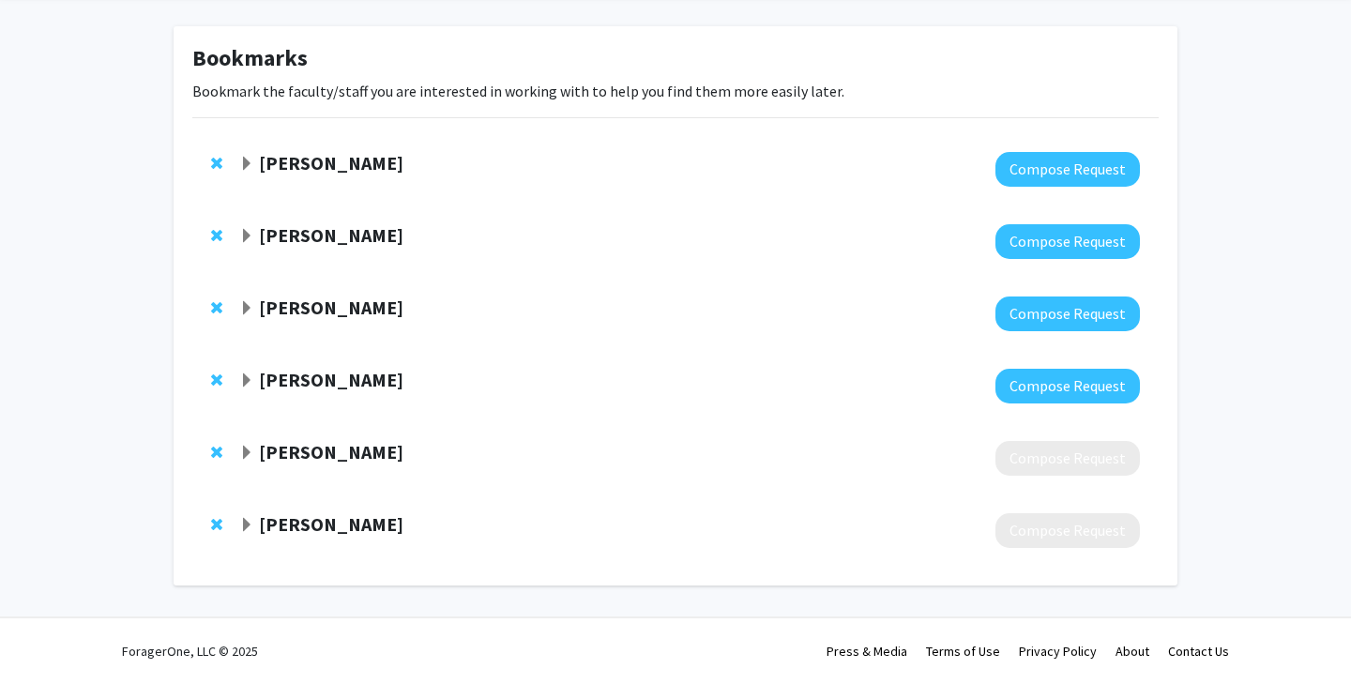
click at [327, 303] on strong "[PERSON_NAME]" at bounding box center [331, 307] width 144 height 23
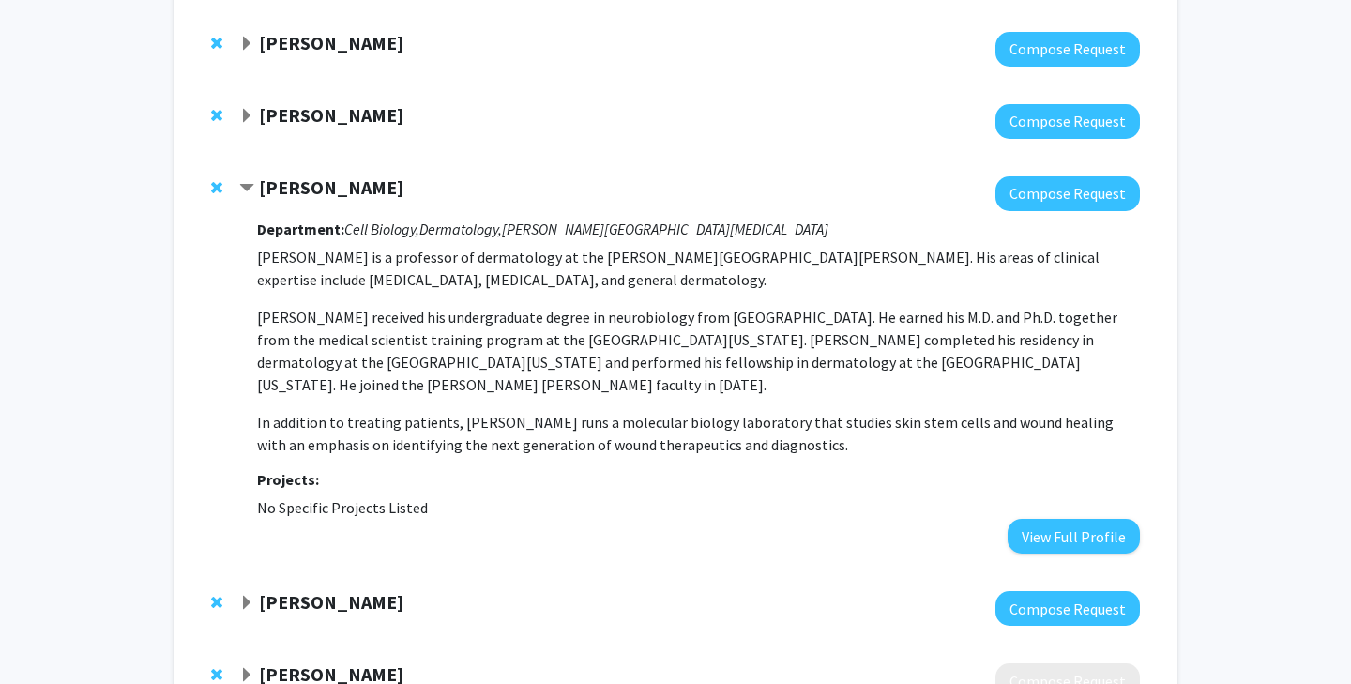
scroll to position [206, 0]
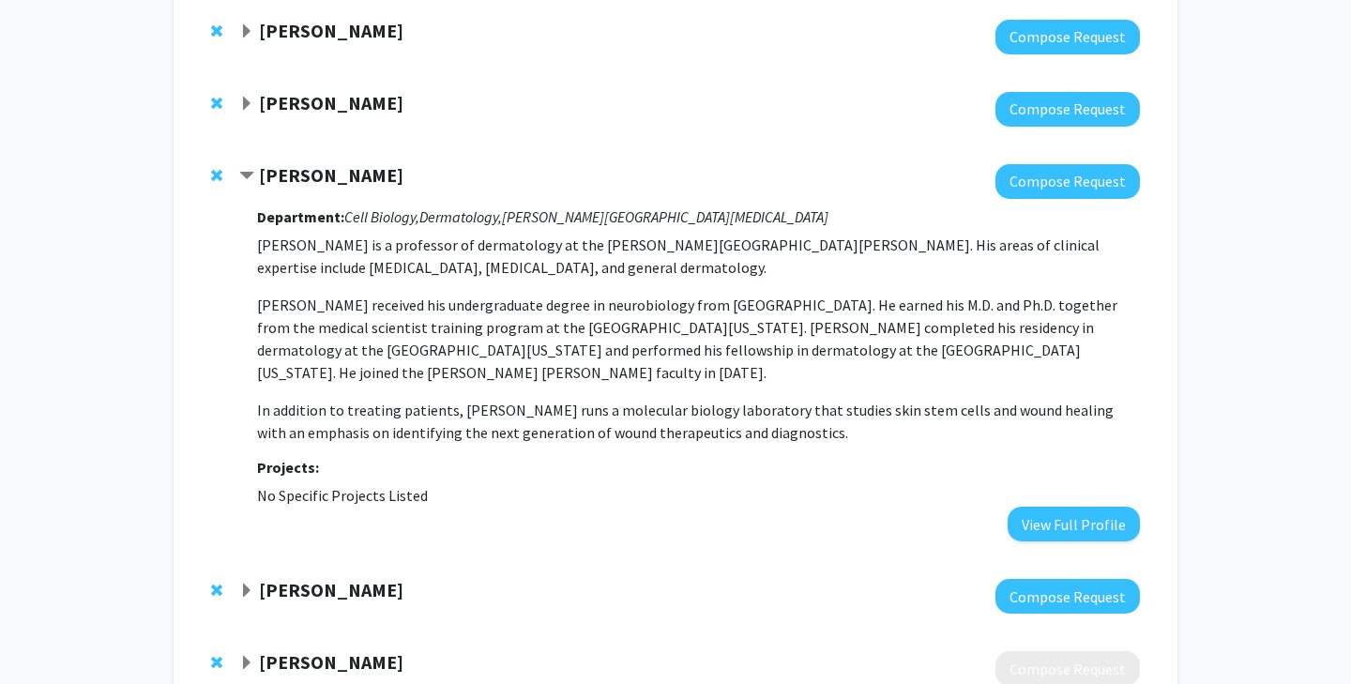
click at [308, 180] on strong "[PERSON_NAME]" at bounding box center [331, 174] width 144 height 23
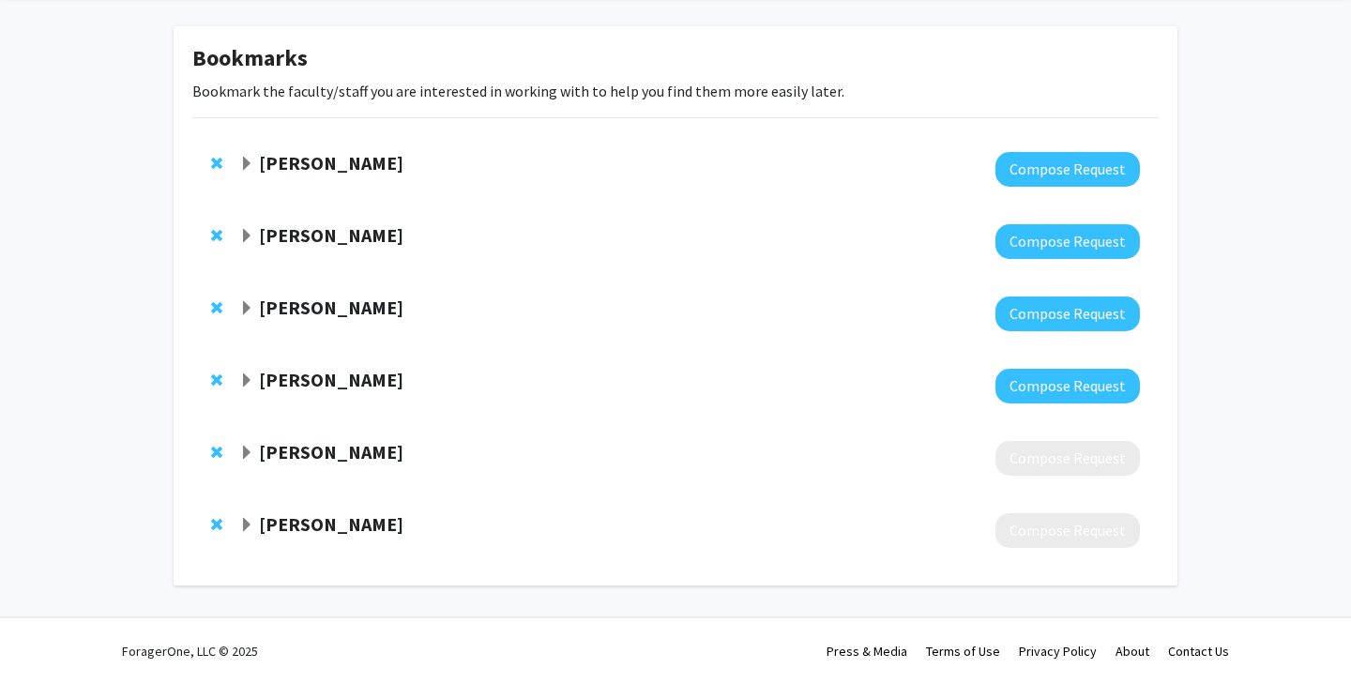
click at [300, 311] on strong "[PERSON_NAME]" at bounding box center [331, 307] width 144 height 23
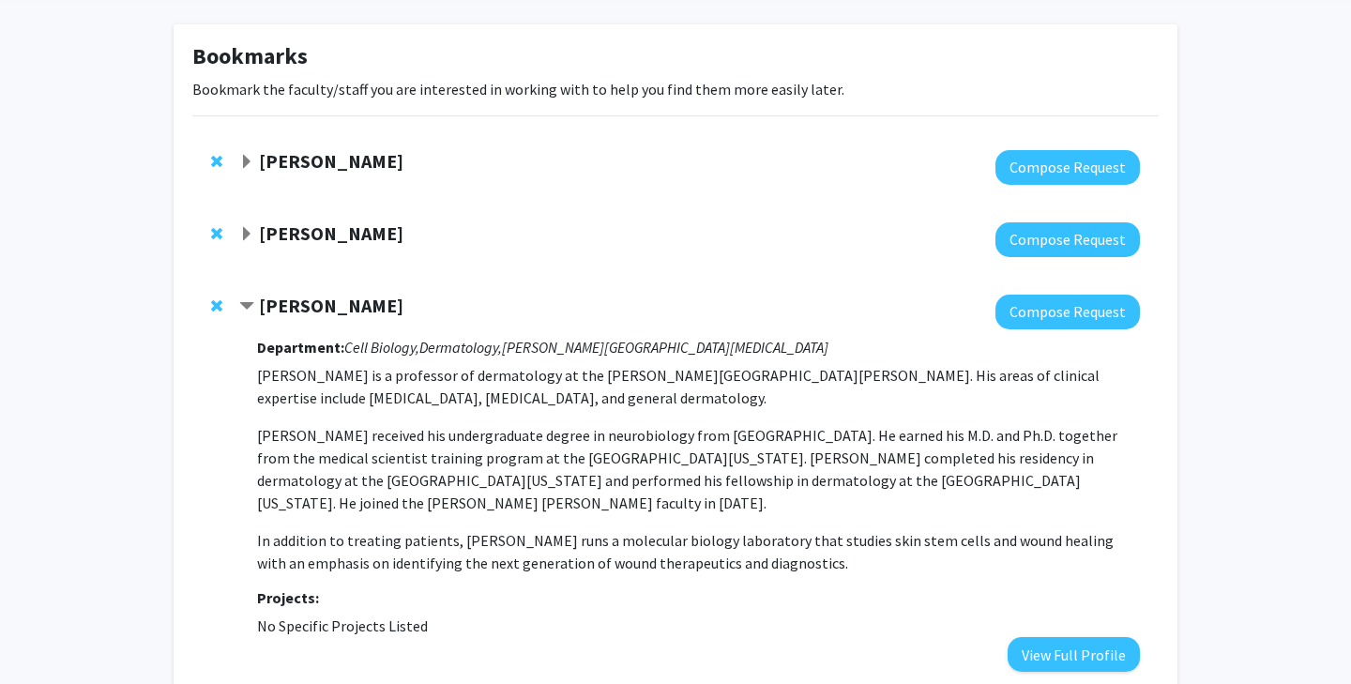
click at [300, 311] on strong "[PERSON_NAME]" at bounding box center [331, 305] width 144 height 23
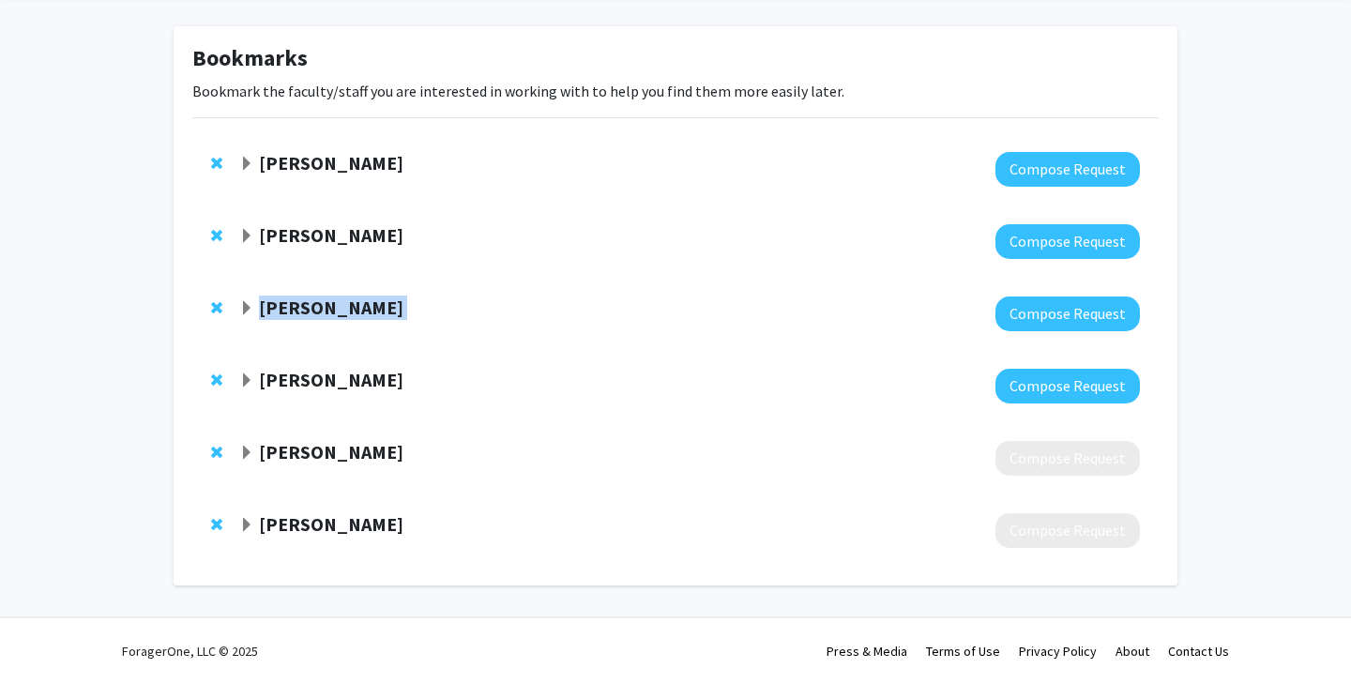
click at [300, 311] on strong "[PERSON_NAME]" at bounding box center [331, 307] width 144 height 23
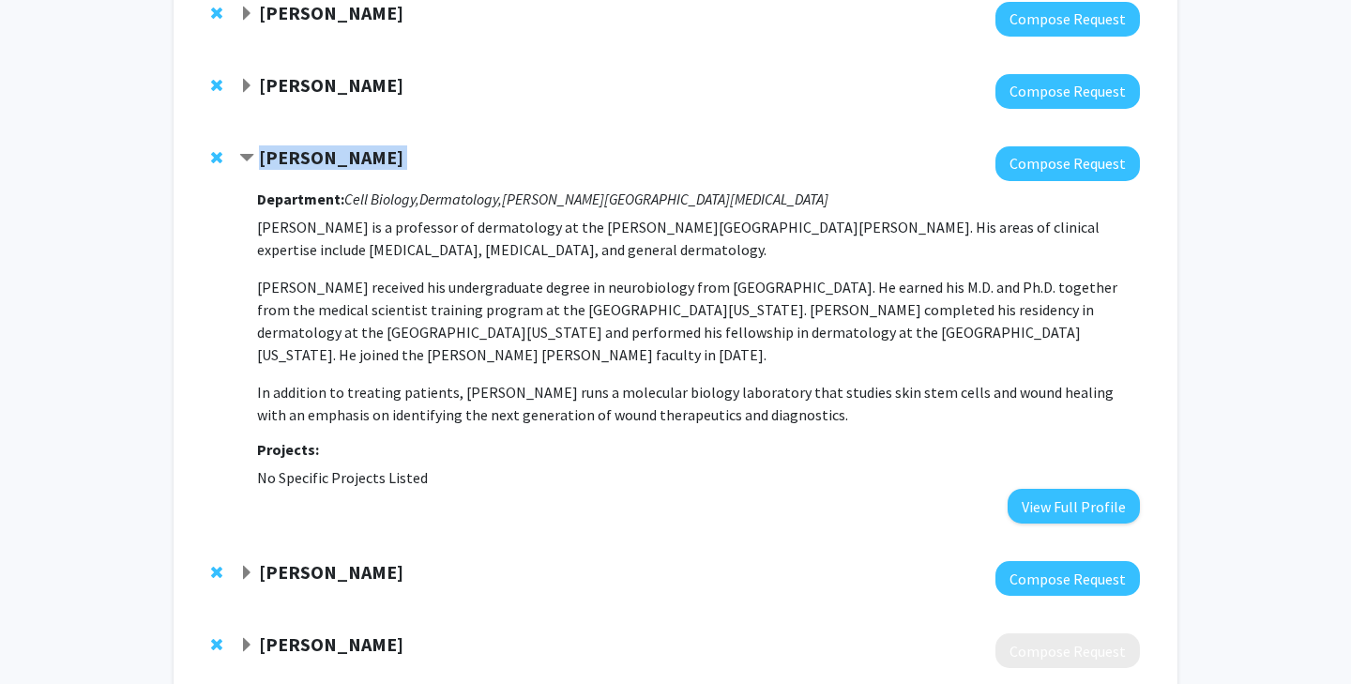
scroll to position [221, 0]
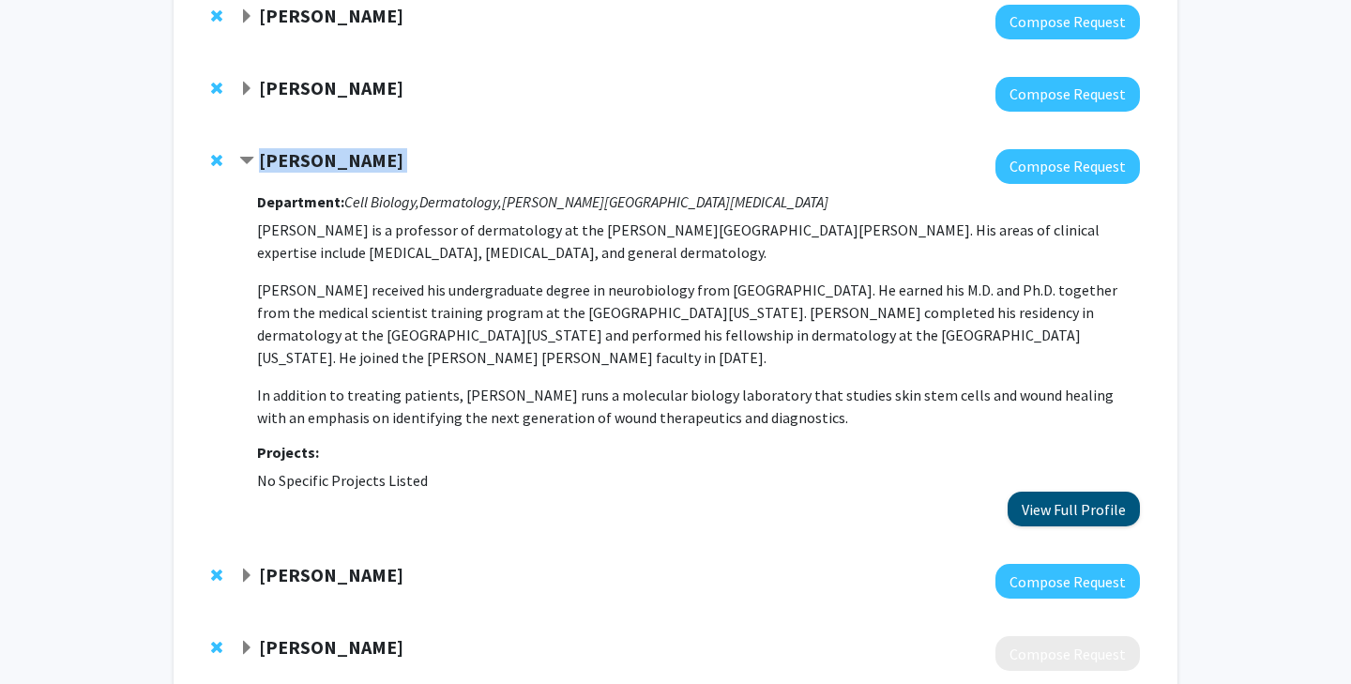
click at [1120, 525] on button "View Full Profile" at bounding box center [1074, 509] width 132 height 35
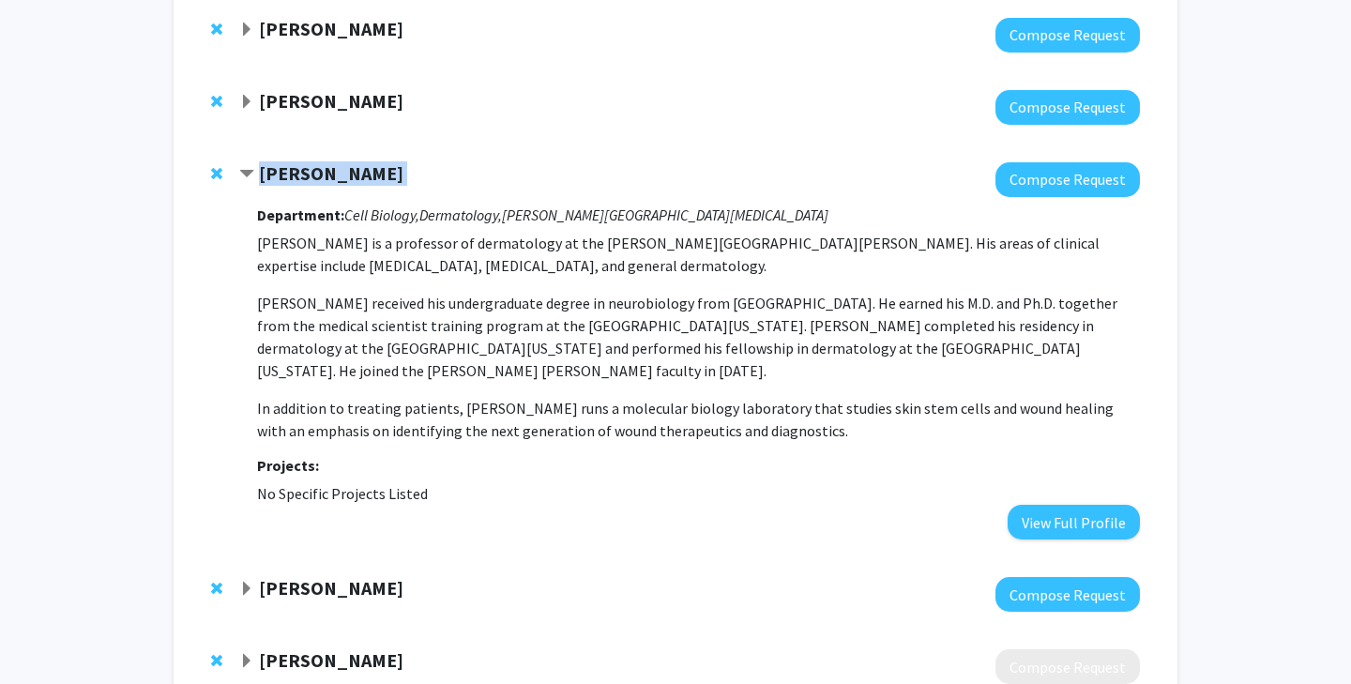
scroll to position [204, 0]
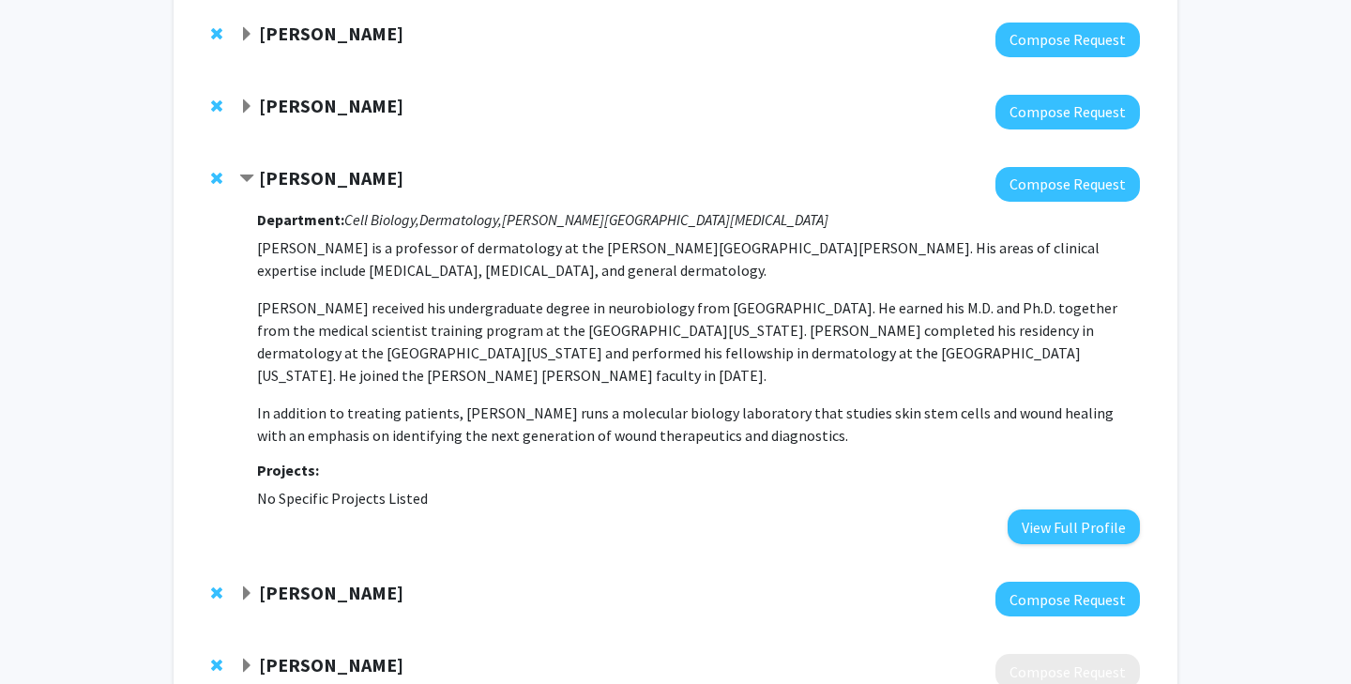
click at [292, 107] on strong "[PERSON_NAME]" at bounding box center [331, 105] width 144 height 23
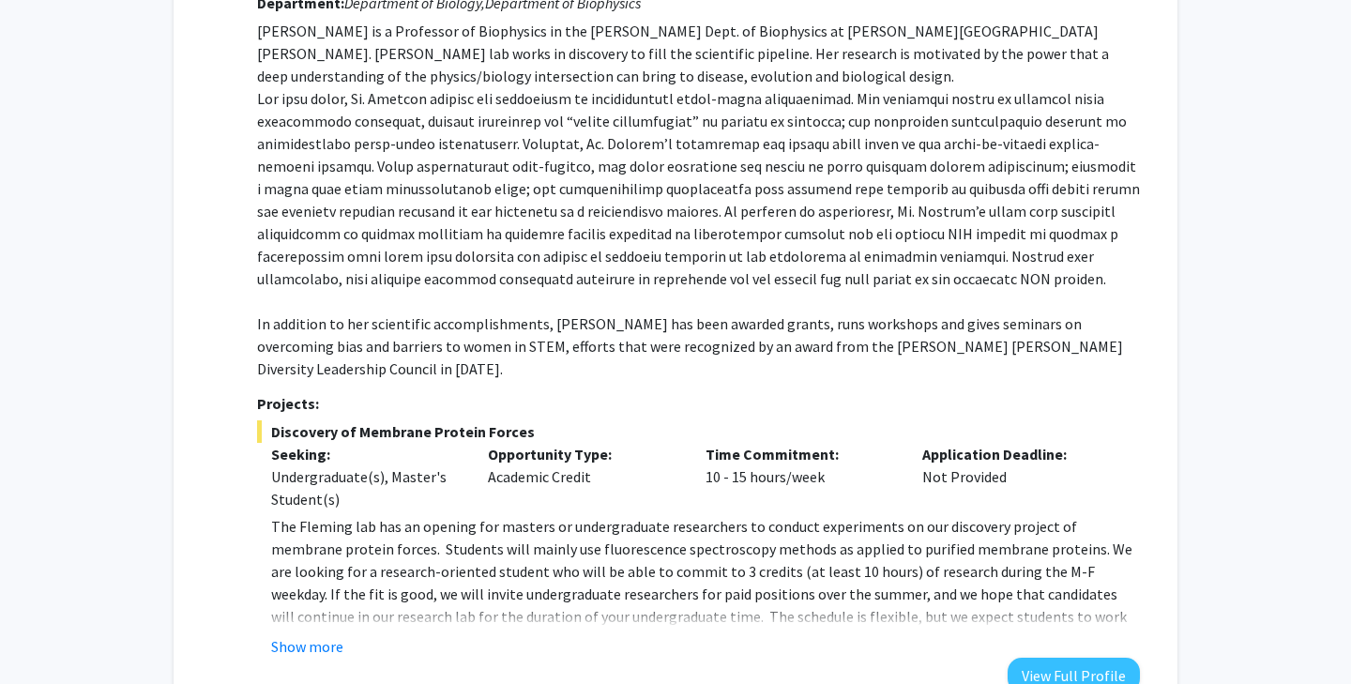
scroll to position [349, 0]
click at [292, 634] on button "Show more" at bounding box center [307, 645] width 72 height 23
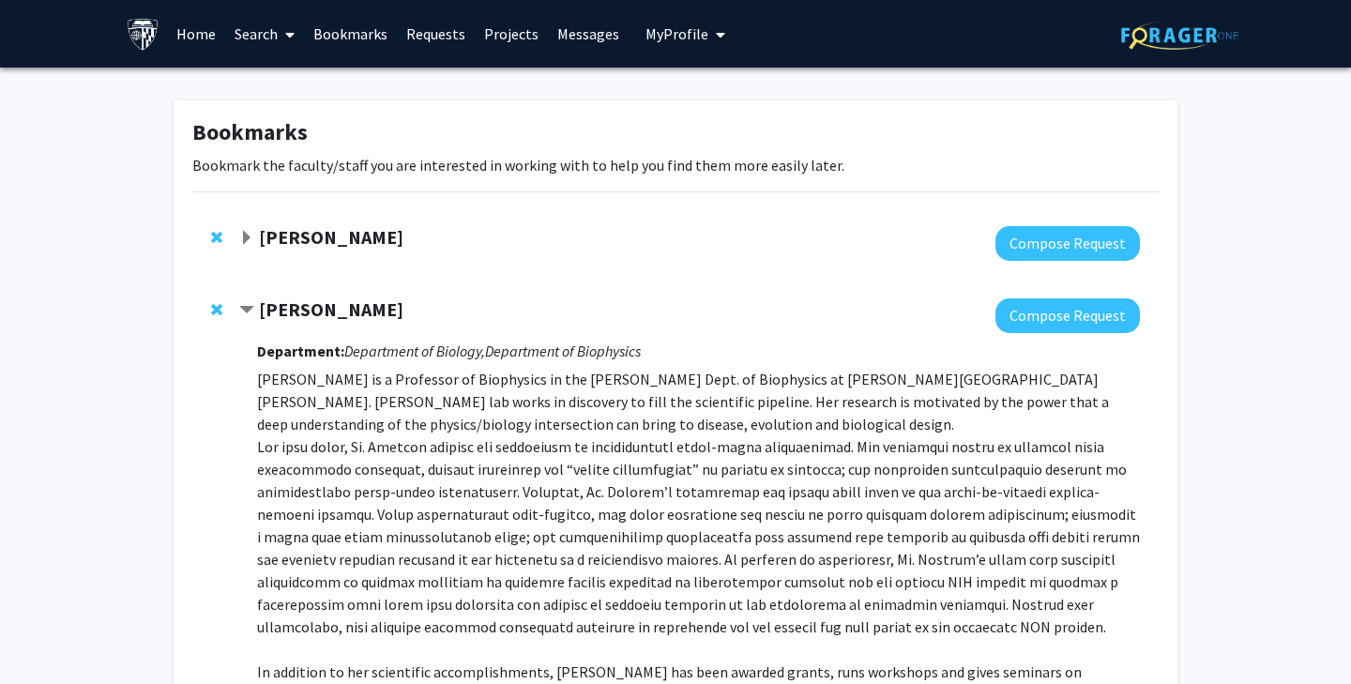
scroll to position [0, 0]
click at [273, 32] on link "Search" at bounding box center [264, 34] width 79 height 66
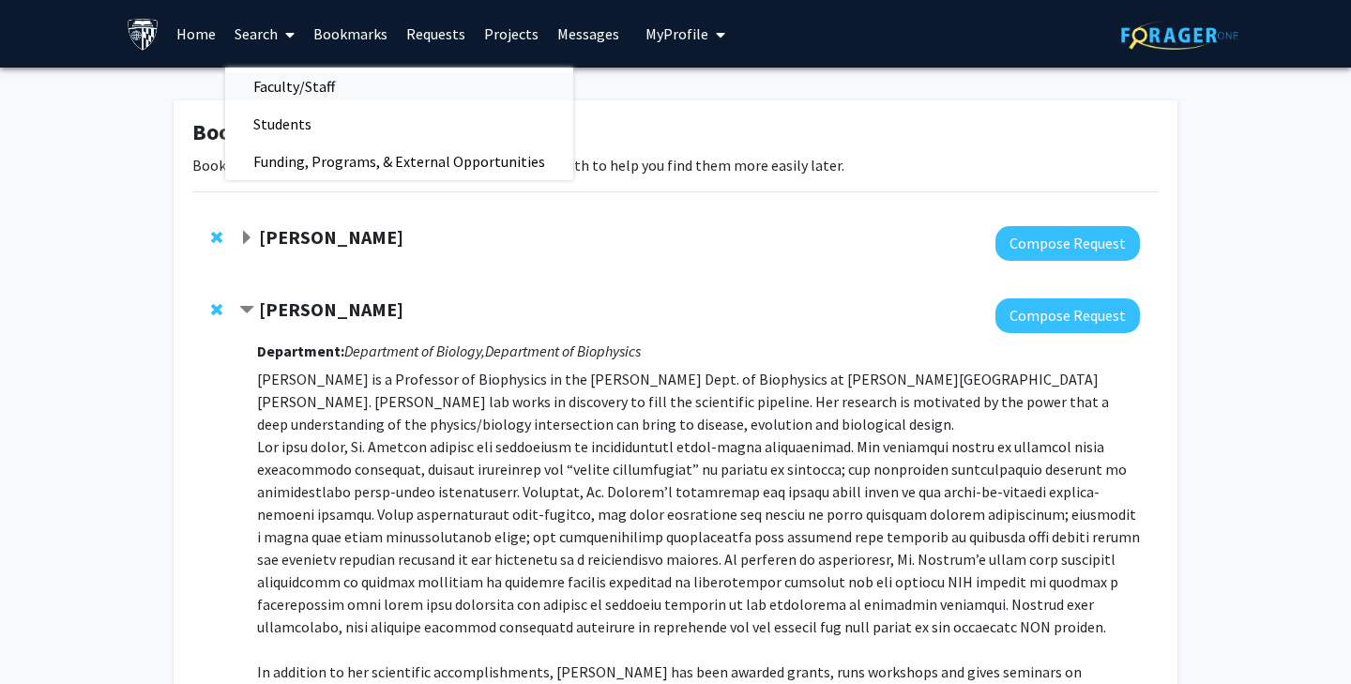
click at [324, 91] on span "Faculty/Staff" at bounding box center [294, 87] width 138 height 38
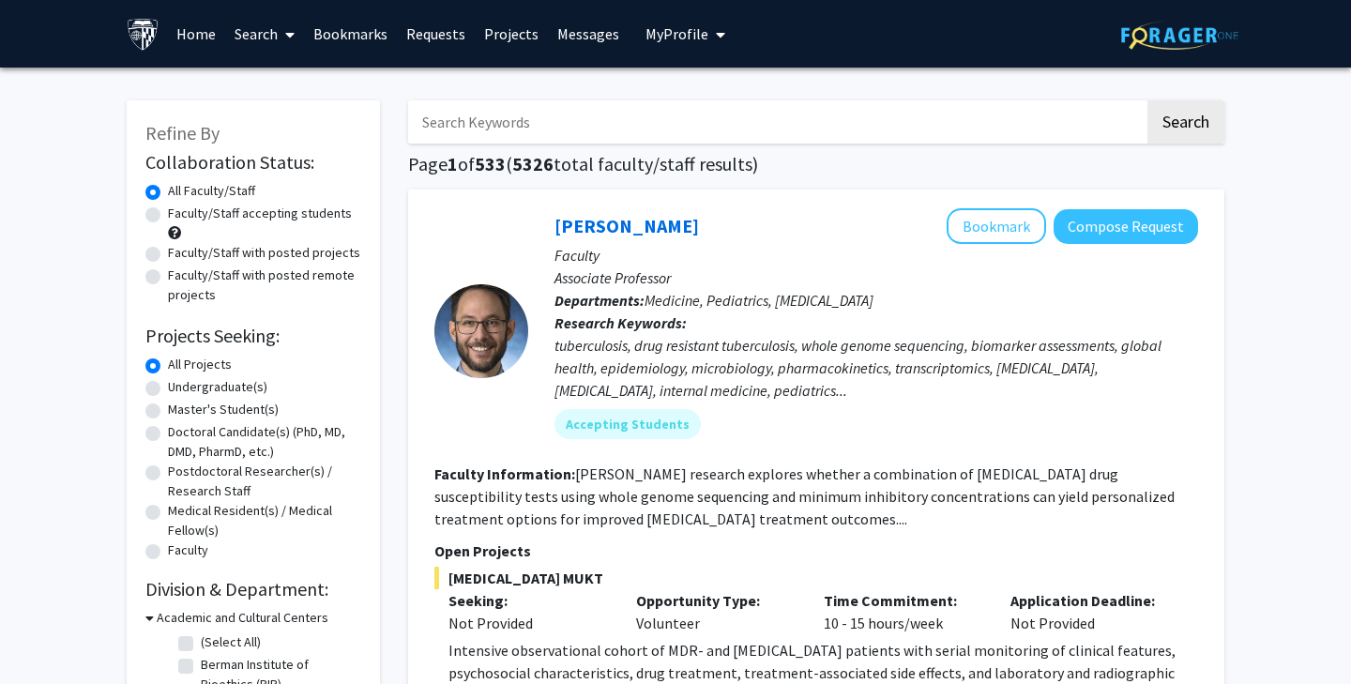
click at [554, 114] on input "Search Keywords" at bounding box center [776, 121] width 736 height 43
click at [1185, 125] on button "Search" at bounding box center [1185, 121] width 77 height 43
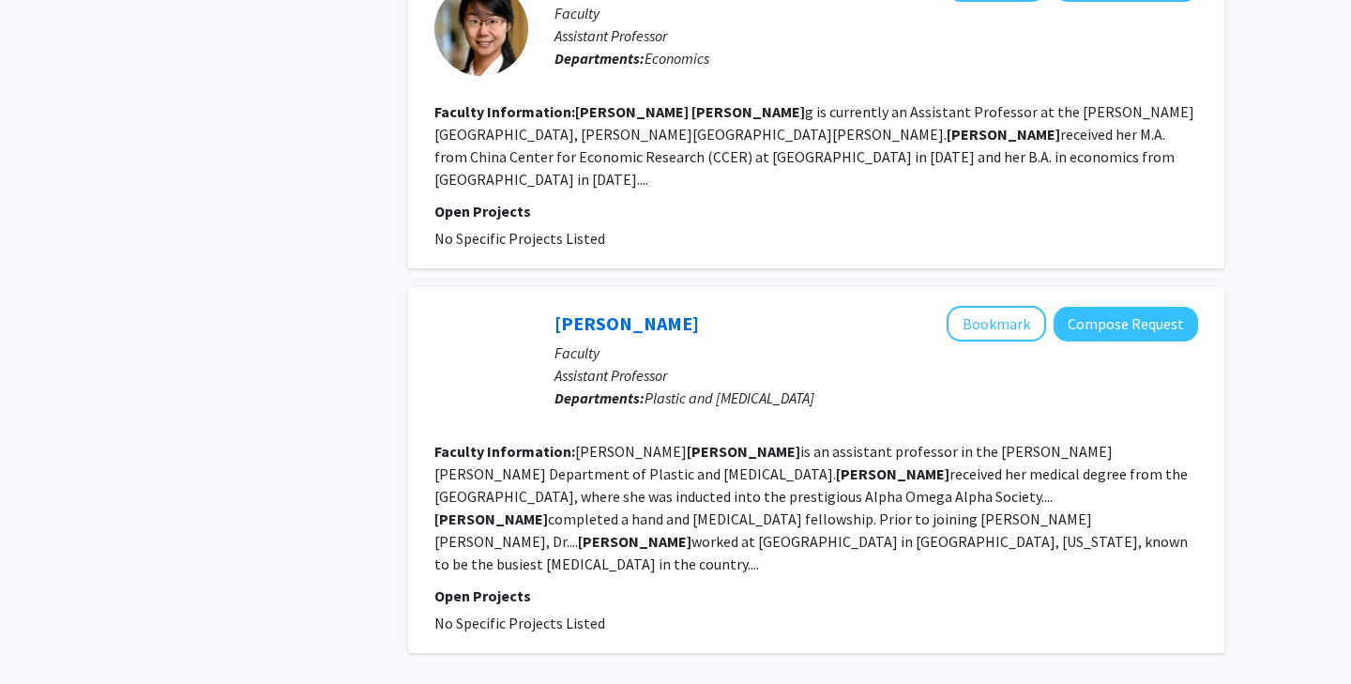
scroll to position [3525, 0]
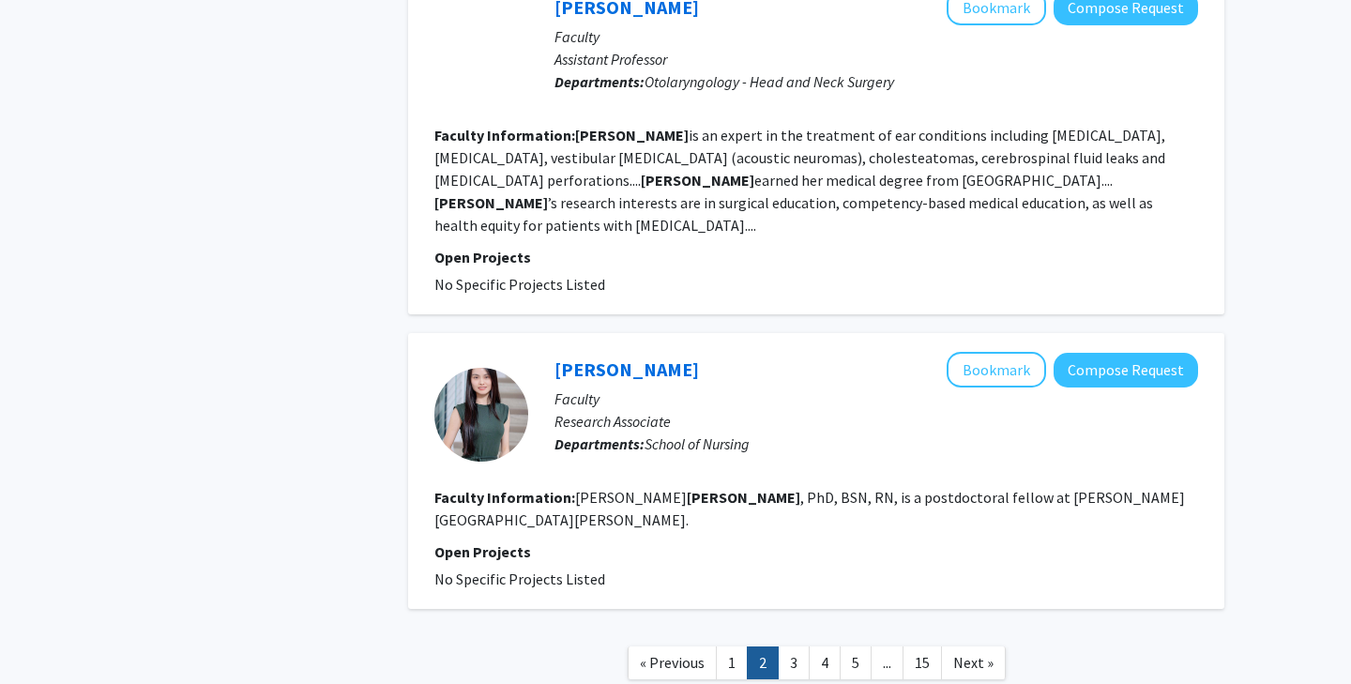
scroll to position [2814, 0]
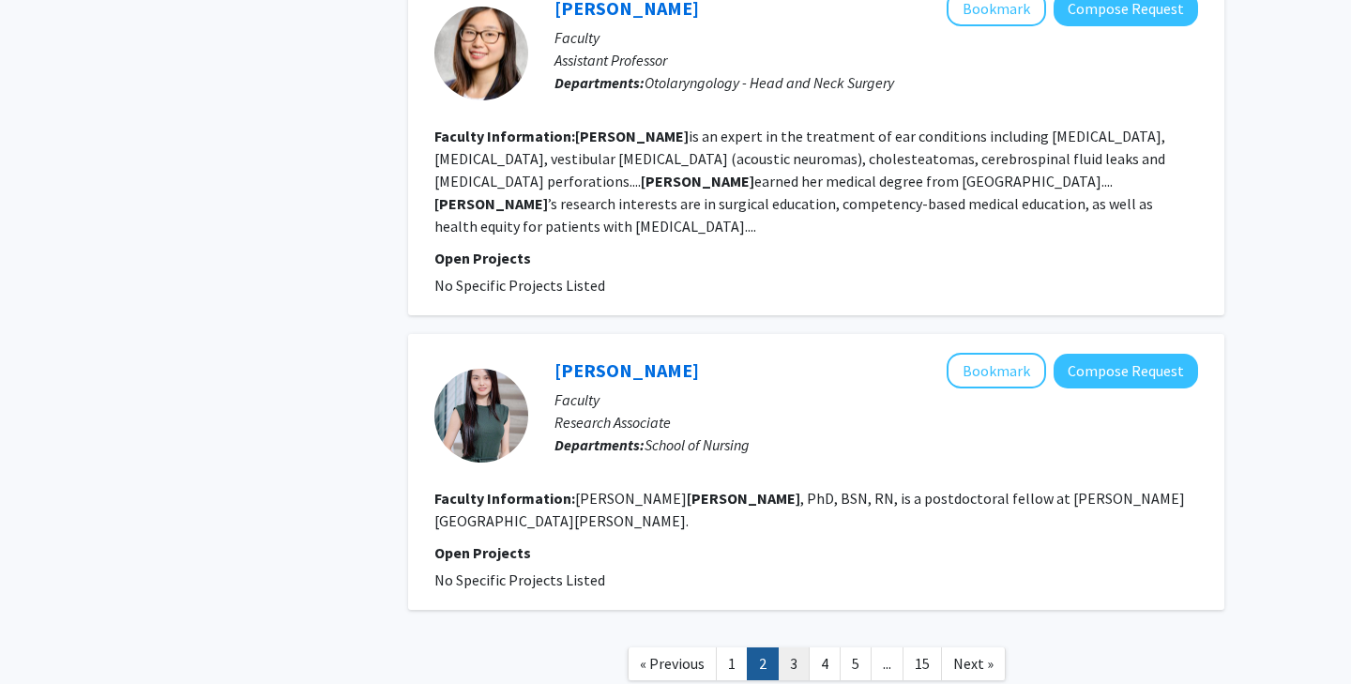
click at [797, 647] on link "3" at bounding box center [794, 663] width 32 height 33
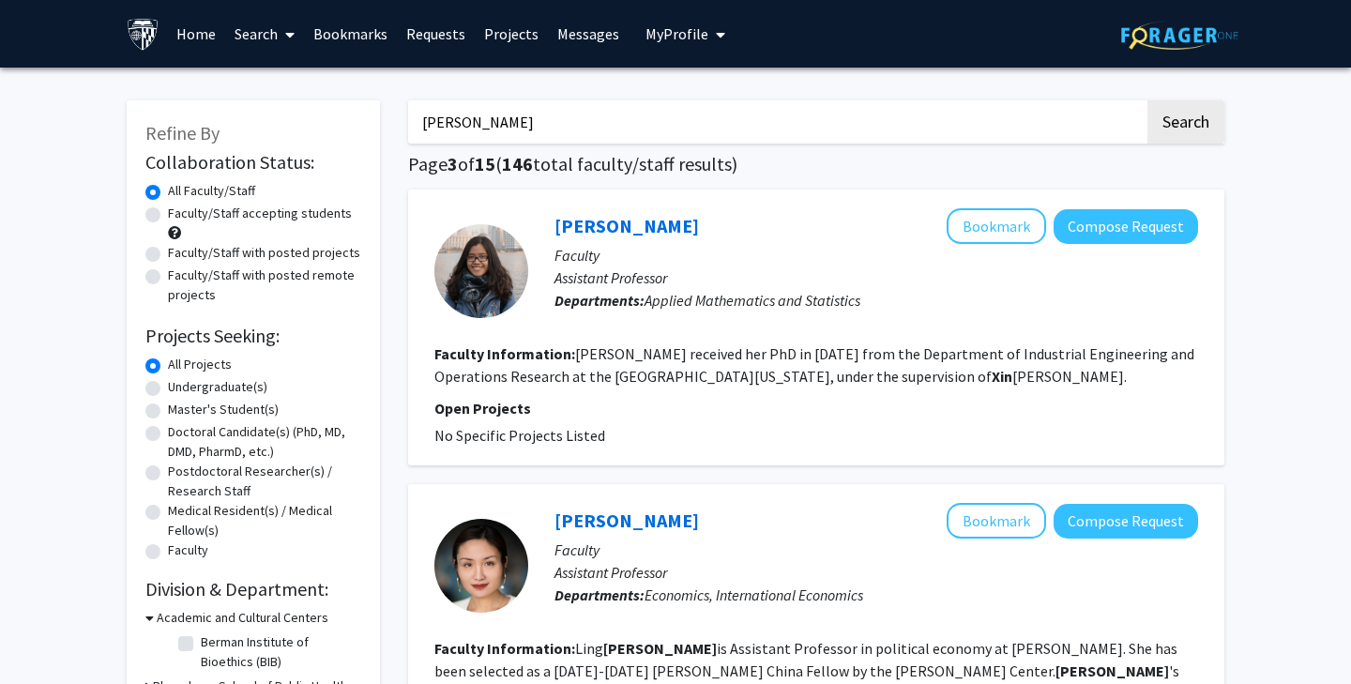
drag, startPoint x: 494, startPoint y: 122, endPoint x: 394, endPoint y: 130, distance: 100.7
type input "chen xin"
click at [1185, 125] on button "Search" at bounding box center [1185, 121] width 77 height 43
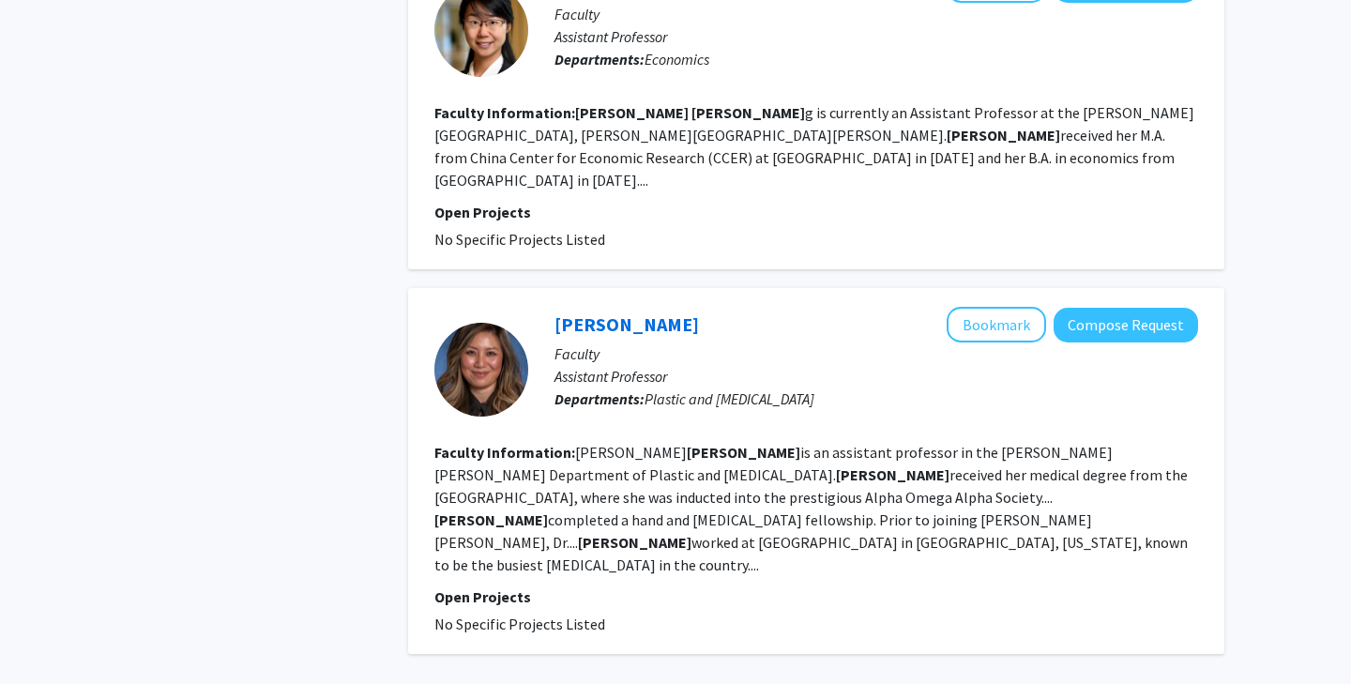
scroll to position [3525, 0]
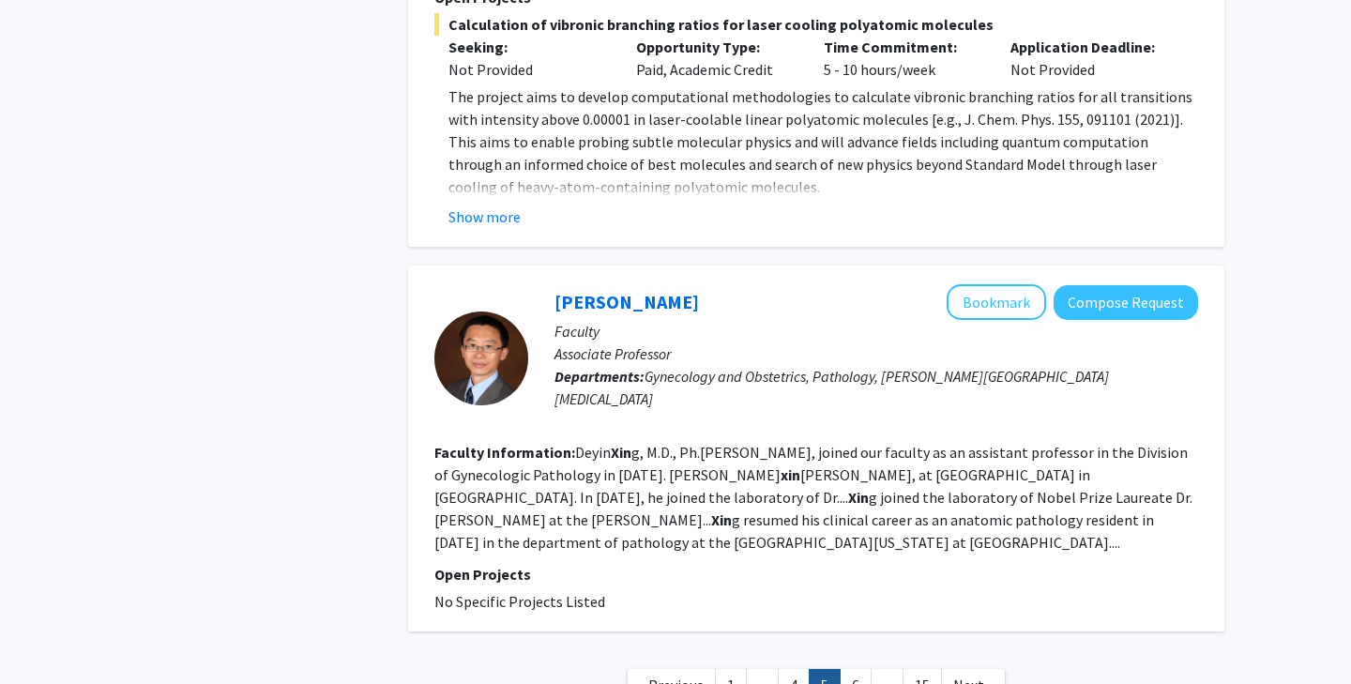
scroll to position [3254, 0]
click at [919, 670] on link "15" at bounding box center [921, 686] width 39 height 33
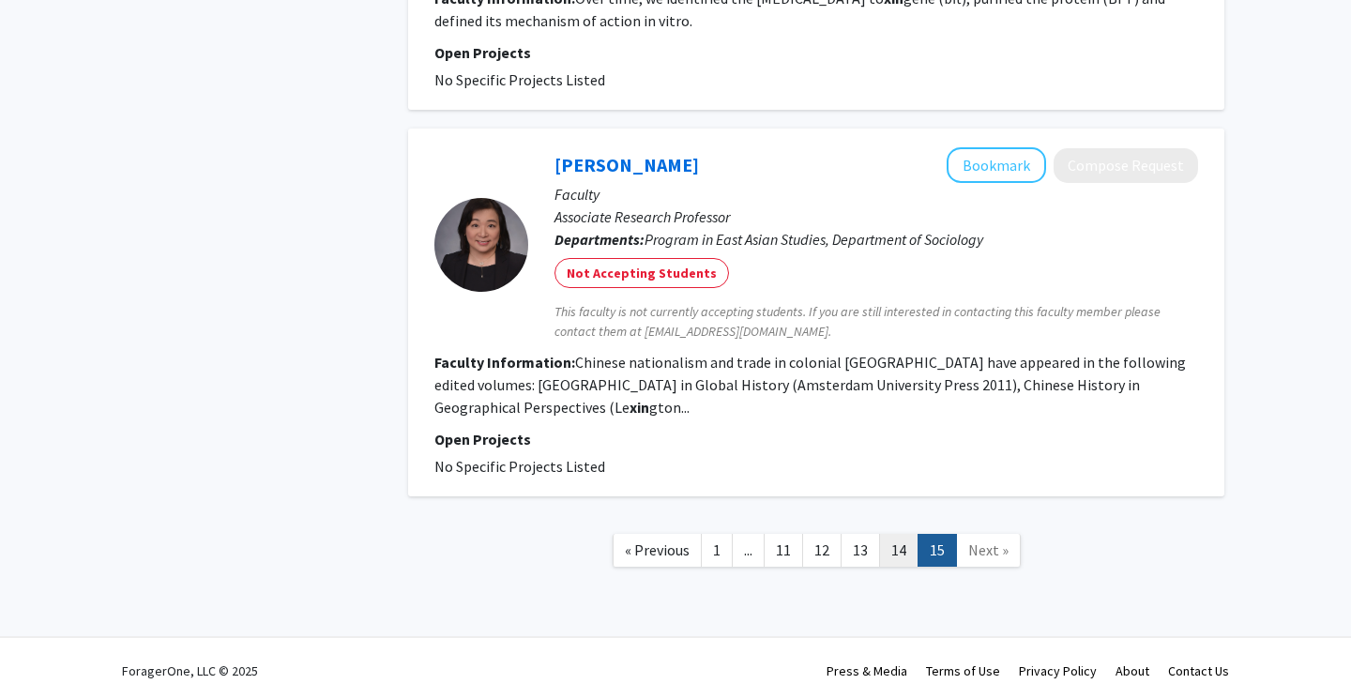
scroll to position [1970, 0]
click at [891, 535] on link "14" at bounding box center [898, 551] width 39 height 33
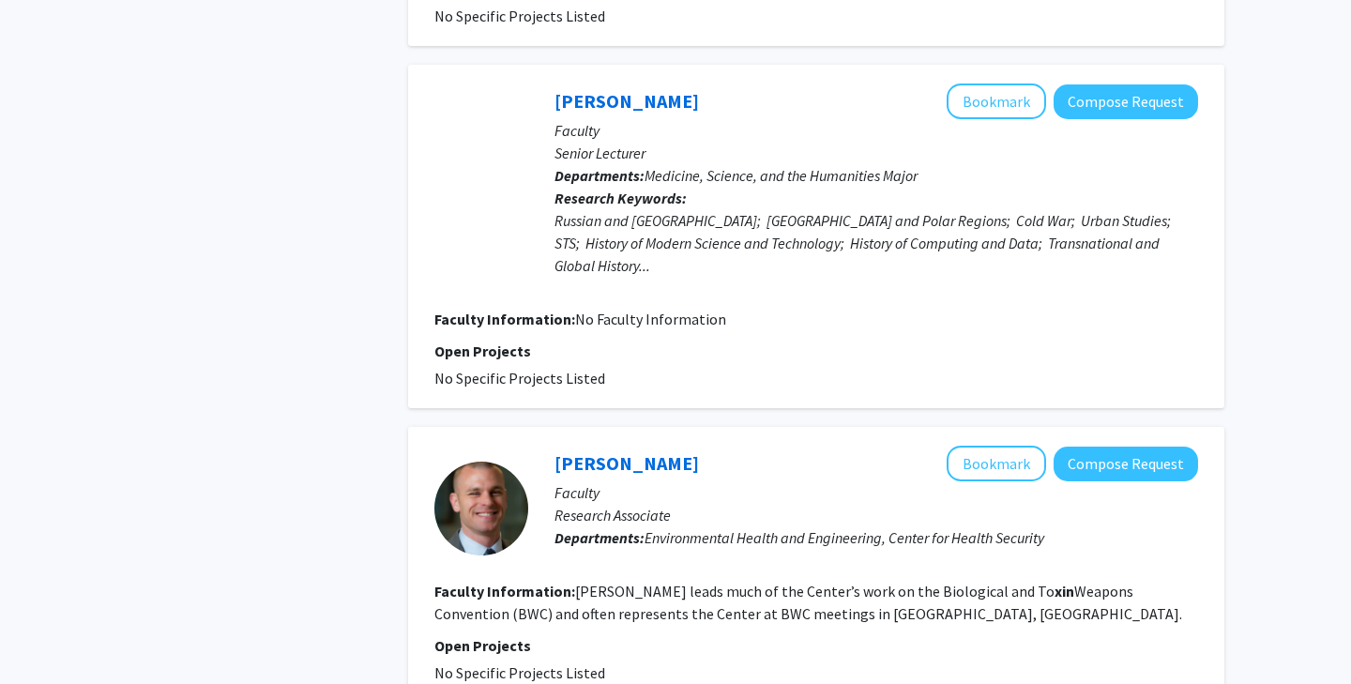
scroll to position [1541, 0]
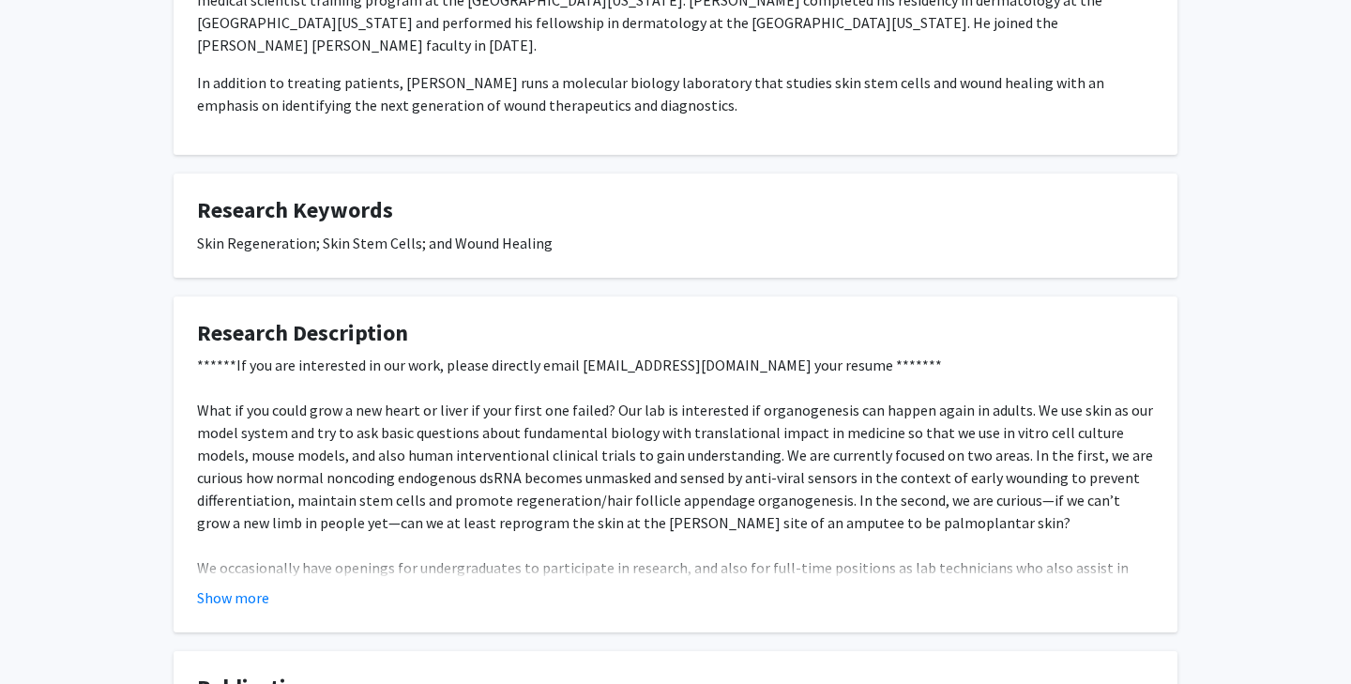
scroll to position [493, 0]
click at [256, 589] on fg-card "Research Description ******If you are interested in our work, please directly e…" at bounding box center [676, 464] width 1004 height 337
click at [250, 586] on button "Show more" at bounding box center [233, 597] width 72 height 23
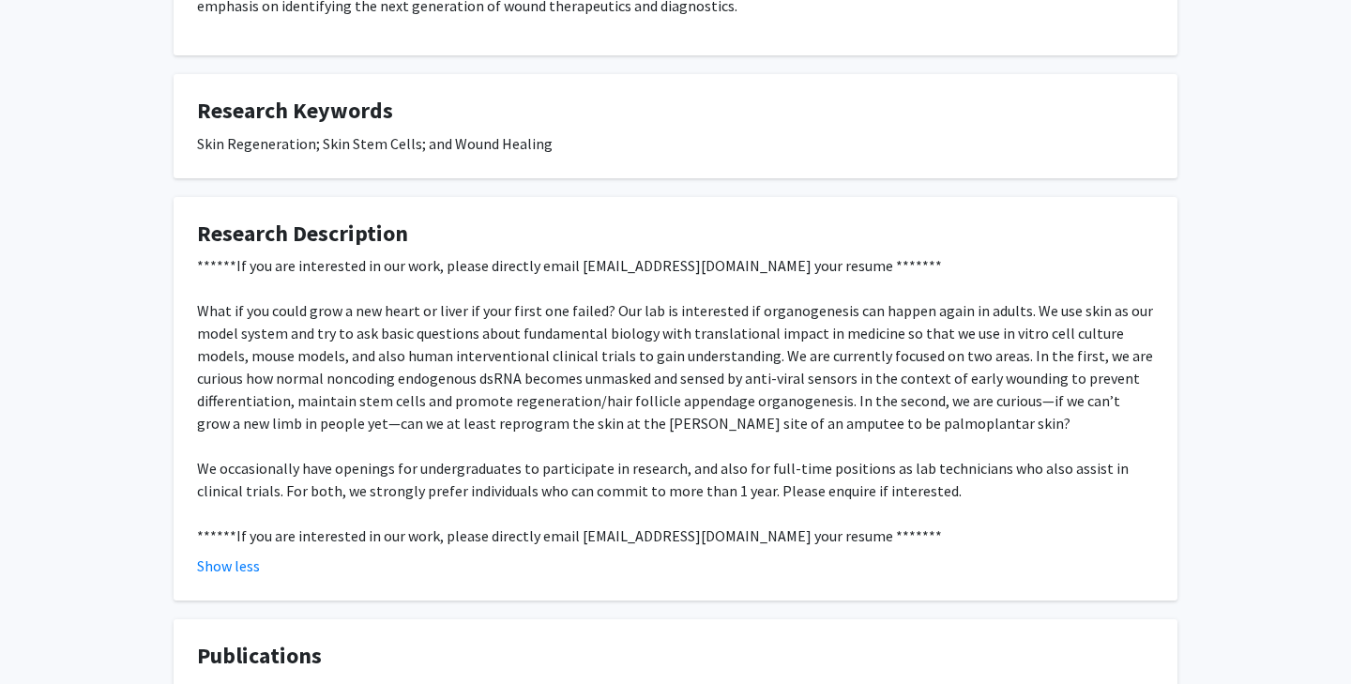
scroll to position [590, 0]
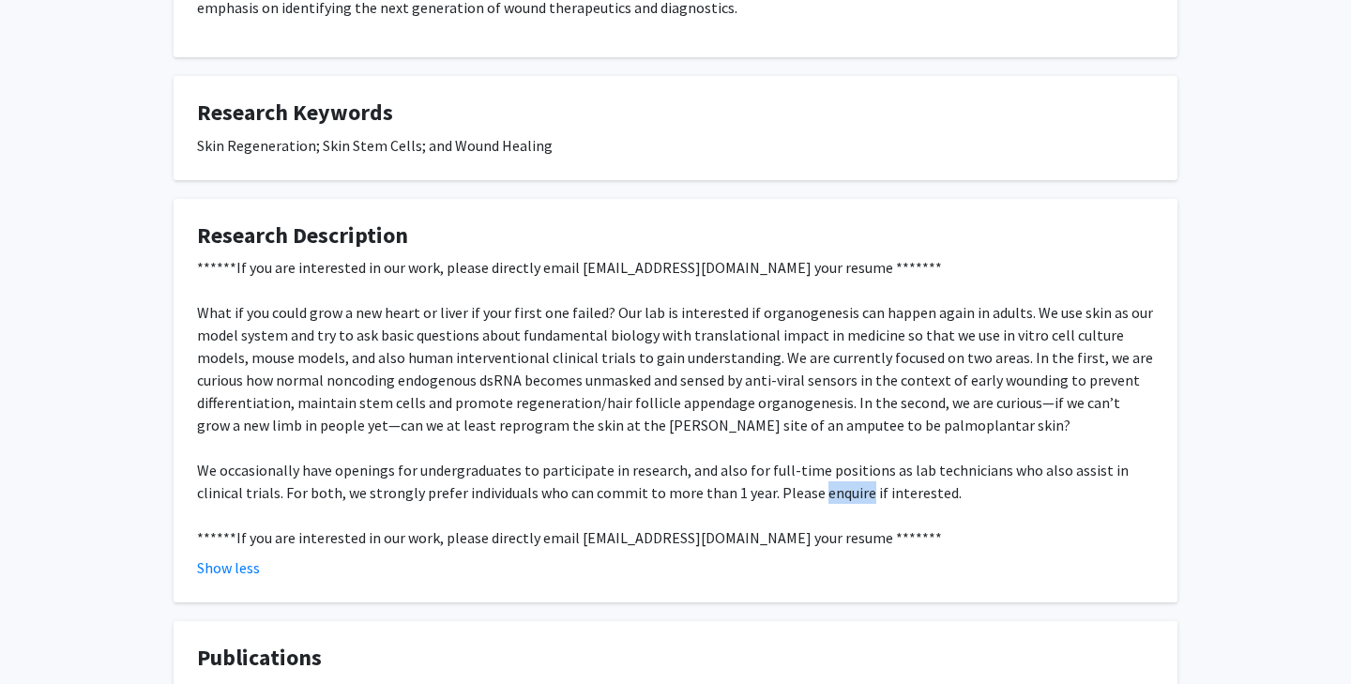
drag, startPoint x: 810, startPoint y: 477, endPoint x: 763, endPoint y: 478, distance: 46.9
click at [763, 478] on div "******If you are interested in our work, please directly email LAG@jhmi.edu you…" at bounding box center [675, 402] width 957 height 293
copy div "enquire"
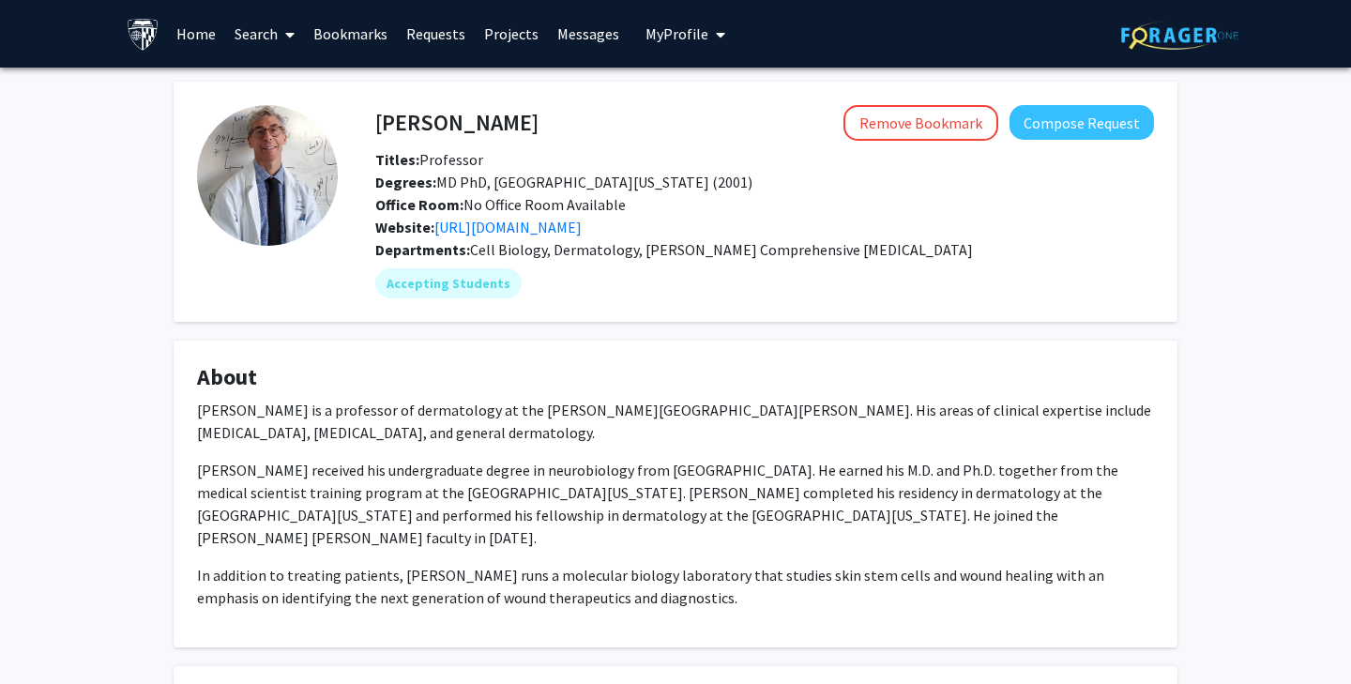
scroll to position [0, 0]
click at [481, 235] on link "http://www.lgarzalab.com/" at bounding box center [507, 227] width 147 height 19
click at [494, 234] on link "http://www.lgarzalab.com/" at bounding box center [507, 227] width 147 height 19
